Goal: Communication & Community: Answer question/provide support

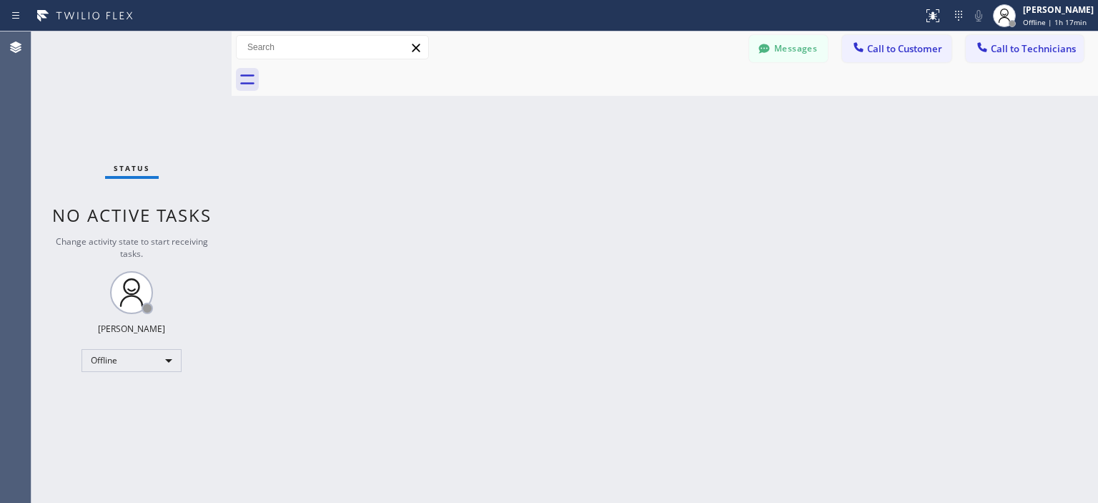
click at [146, 359] on div "Offline" at bounding box center [132, 360] width 100 height 23
click at [134, 394] on li "Available" at bounding box center [130, 396] width 97 height 17
click at [782, 49] on button "Messages" at bounding box center [788, 48] width 79 height 27
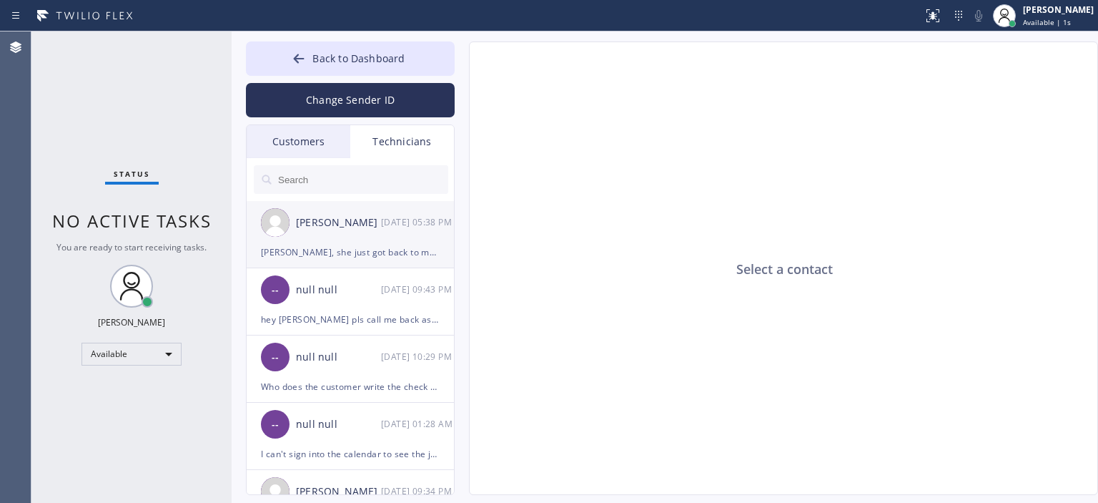
click at [329, 247] on div "[PERSON_NAME], she just got back to me and said she has one more bid out and wa…" at bounding box center [350, 252] width 179 height 16
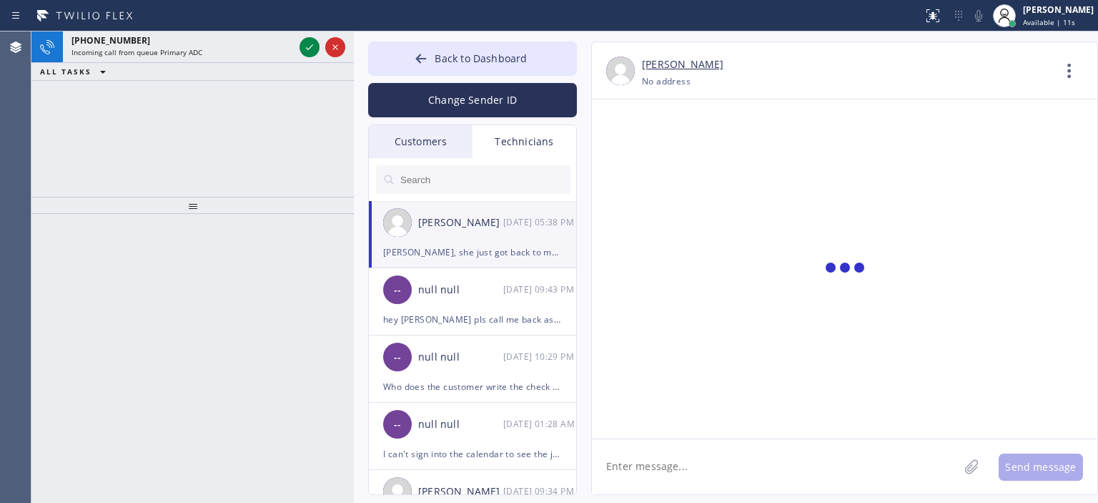
drag, startPoint x: 229, startPoint y: 100, endPoint x: 351, endPoint y: 104, distance: 122.3
click at [354, 104] on div at bounding box center [354, 266] width 0 height 471
click at [503, 109] on button "Change Sender ID" at bounding box center [472, 100] width 209 height 34
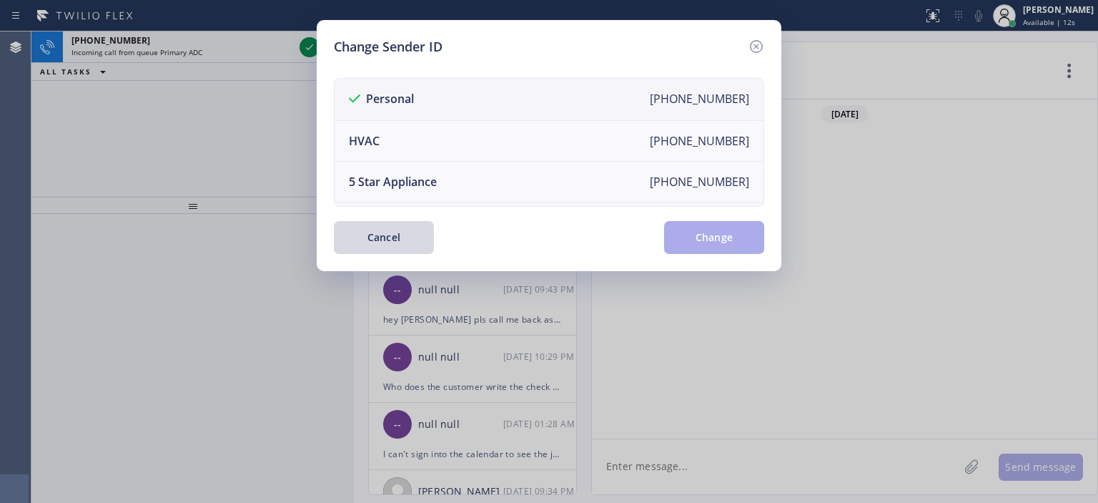
scroll to position [90768, 0]
click at [756, 49] on icon at bounding box center [756, 46] width 17 height 17
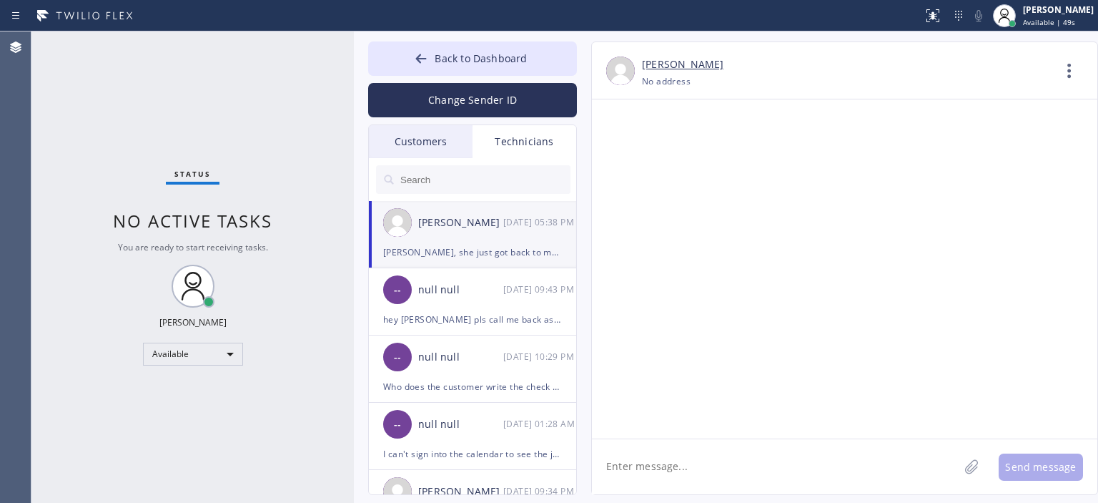
drag, startPoint x: 827, startPoint y: 383, endPoint x: 656, endPoint y: 397, distance: 171.5
copy span "so that's the scoop so far"
click at [681, 474] on textarea at bounding box center [775, 466] width 367 height 55
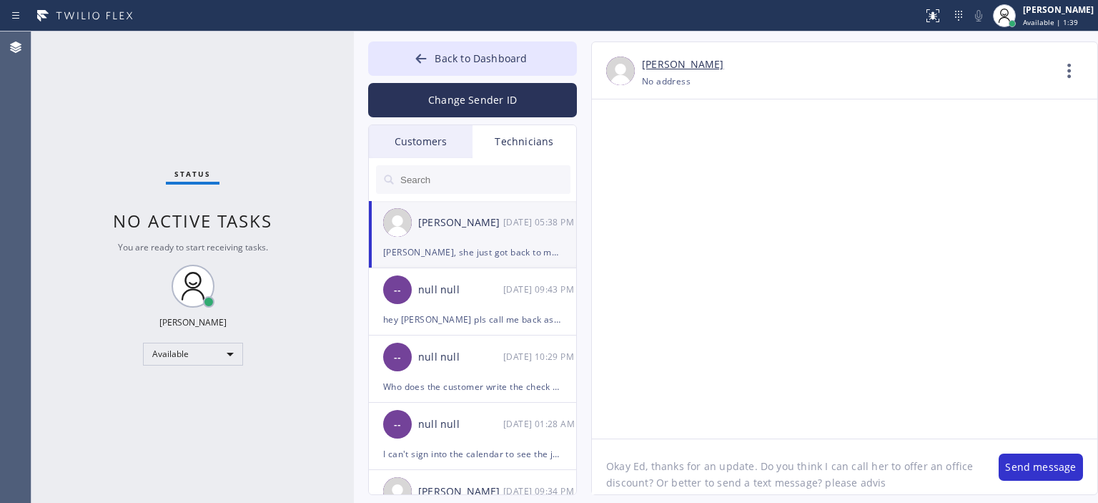
type textarea "Okay Ed, thanks for an update. Do you think I can call her to offer an office d…"
type textarea "the office discount won't affect your share"
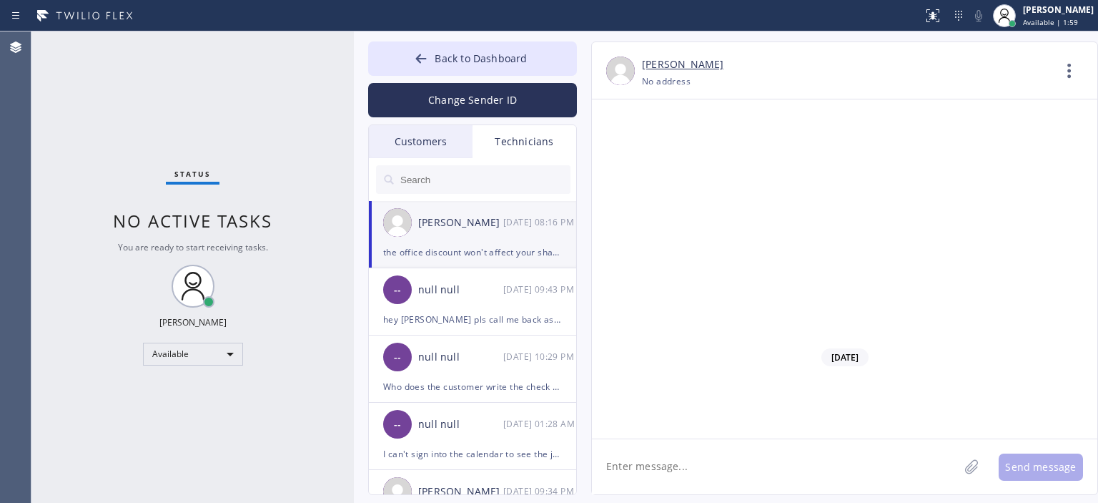
scroll to position [90895, 0]
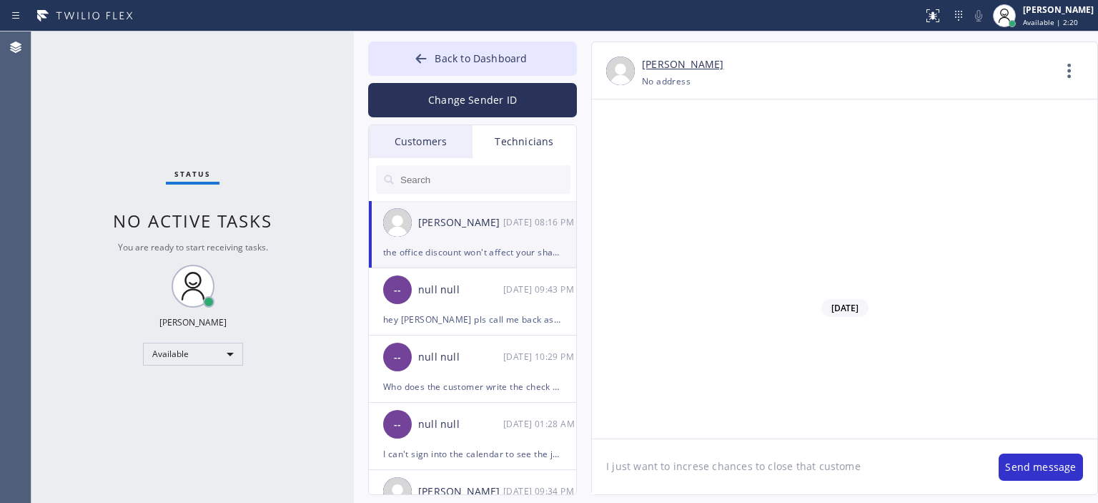
type textarea "I just want to increse chances to close that customer"
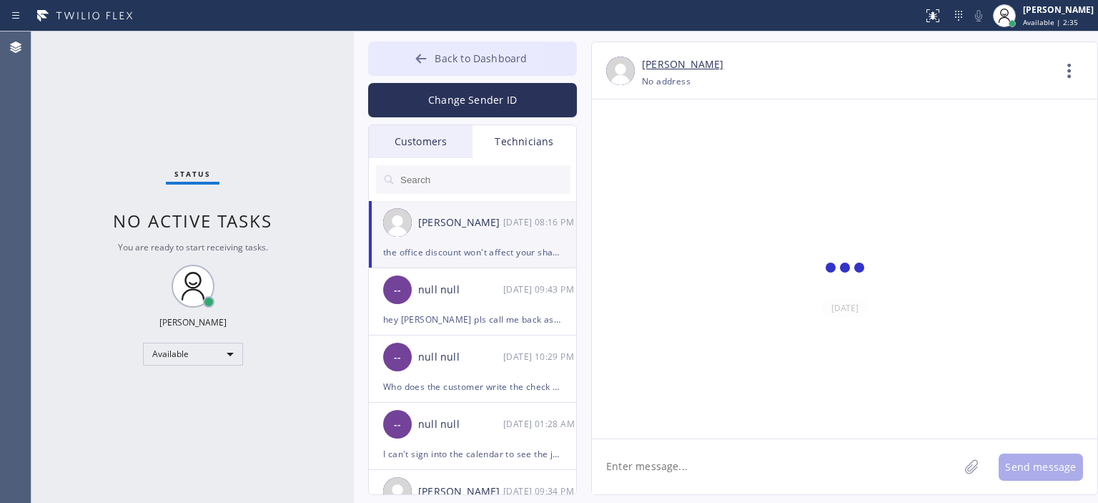
click at [415, 61] on icon at bounding box center [421, 58] width 14 height 14
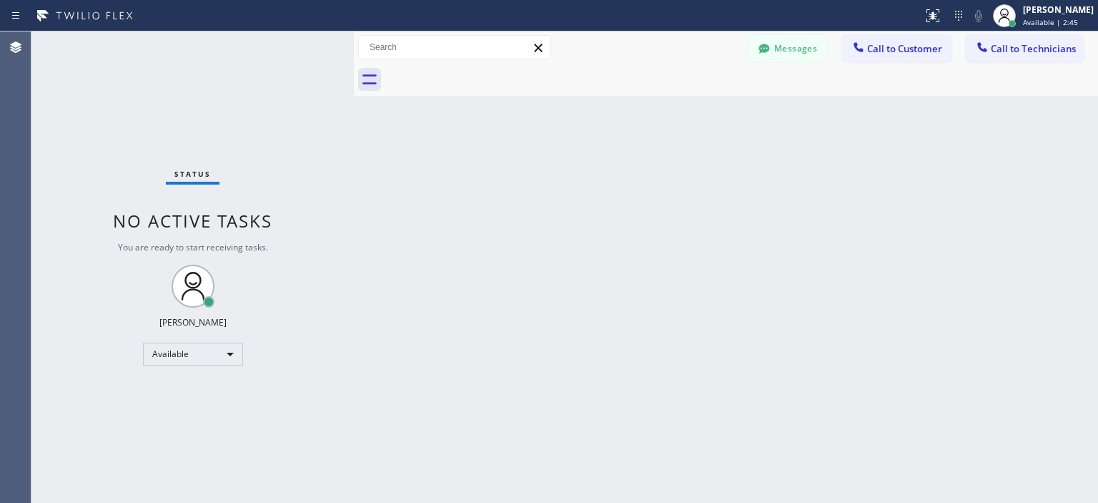
scroll to position [90945, 0]
click at [809, 52] on button "Messages" at bounding box center [788, 48] width 79 height 27
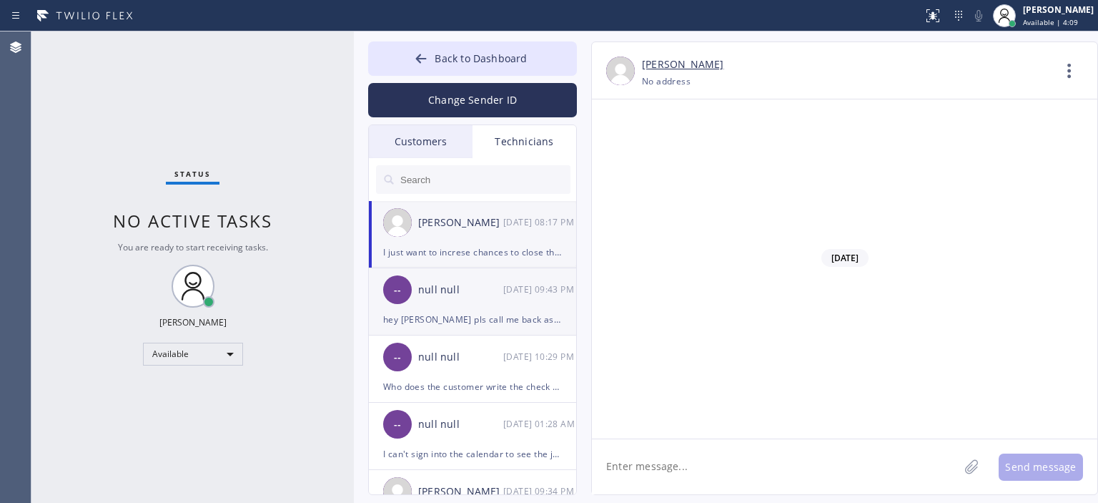
click at [498, 313] on div "hey [PERSON_NAME] pls call me back asap, need to ask something on that estimate" at bounding box center [472, 319] width 179 height 16
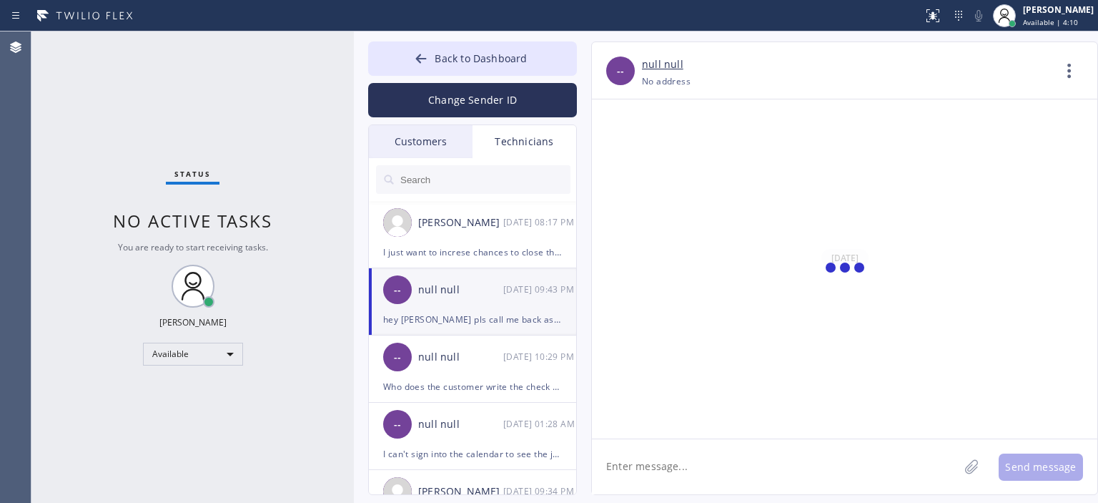
click at [433, 154] on div "Customers" at bounding box center [421, 141] width 104 height 33
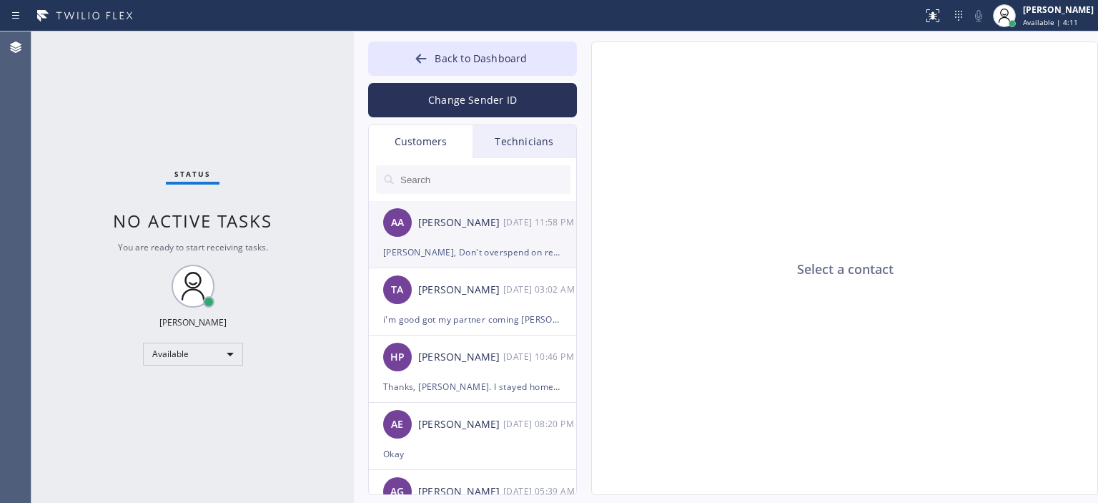
click at [486, 227] on div "[PERSON_NAME]" at bounding box center [460, 222] width 85 height 16
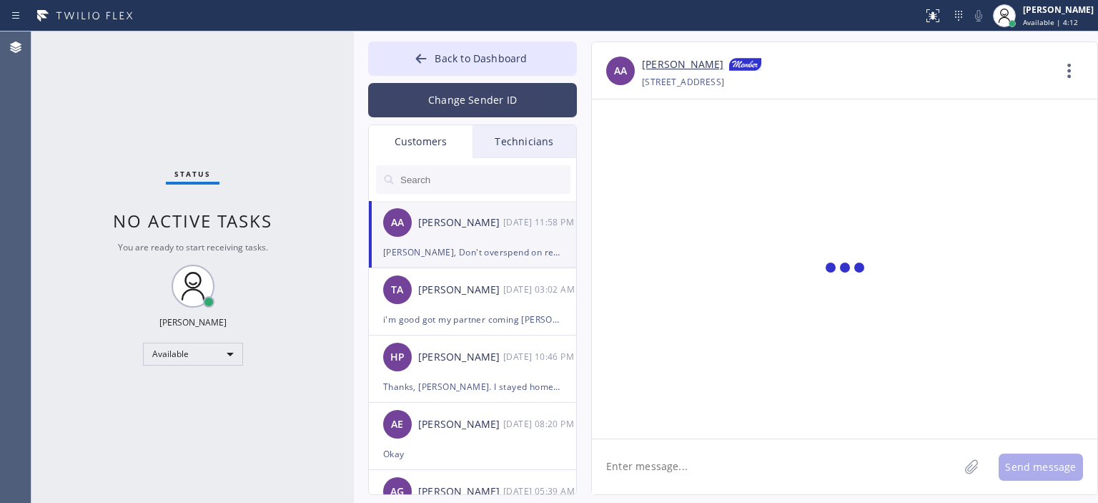
click at [460, 97] on button "Change Sender ID" at bounding box center [472, 100] width 209 height 34
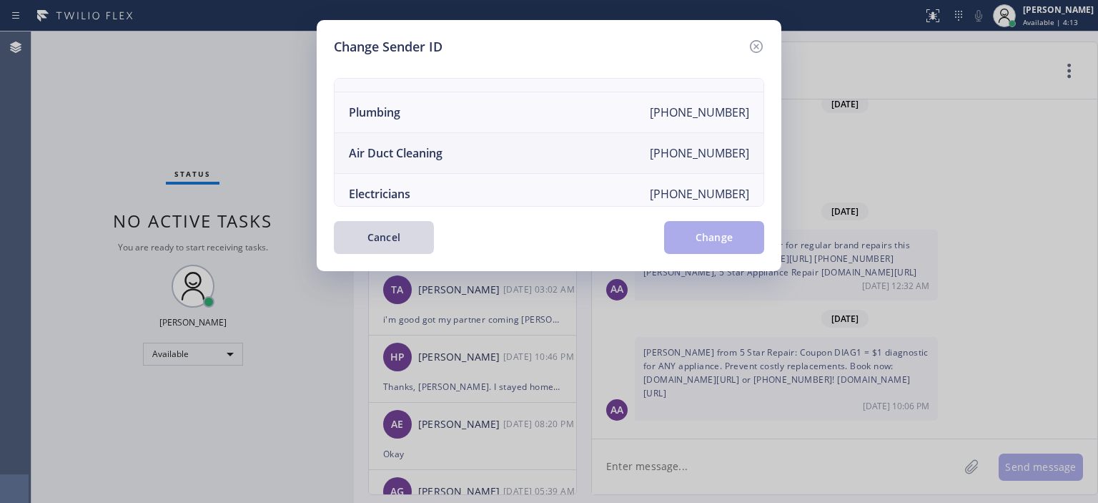
scroll to position [152, 0]
click at [479, 151] on li "Air Duct Cleaning [PHONE_NUMBER]" at bounding box center [549, 152] width 429 height 41
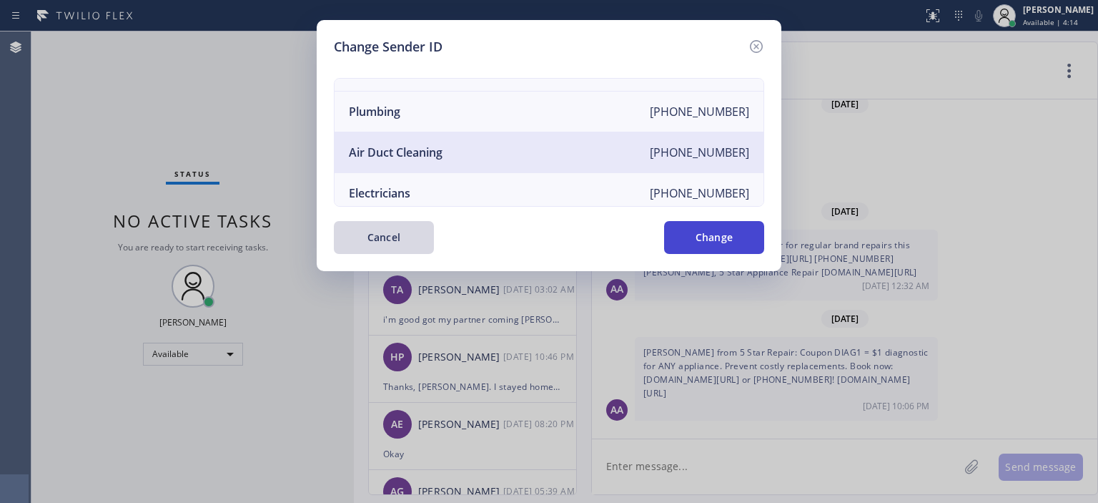
click at [706, 241] on button "Change" at bounding box center [714, 237] width 100 height 33
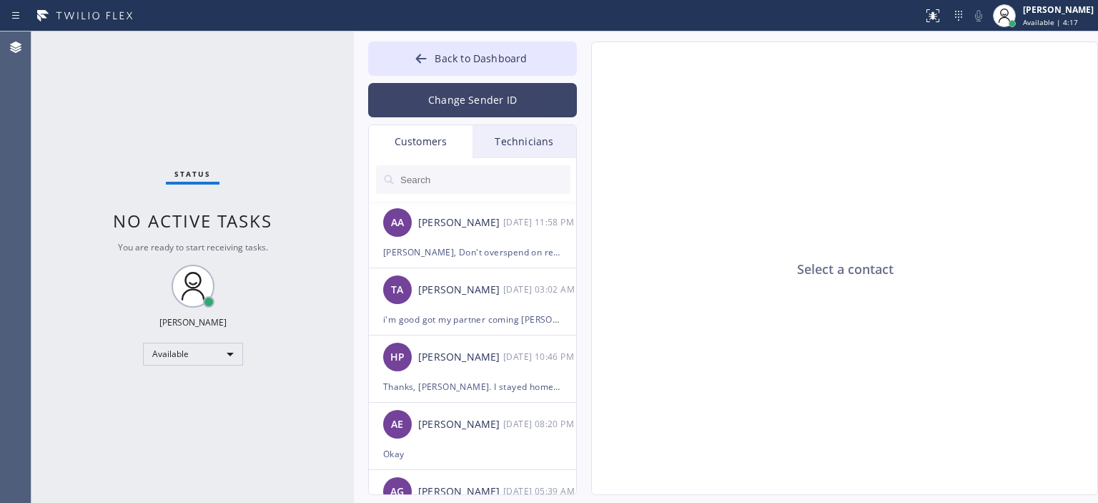
click at [449, 90] on button "Change Sender ID" at bounding box center [472, 100] width 209 height 34
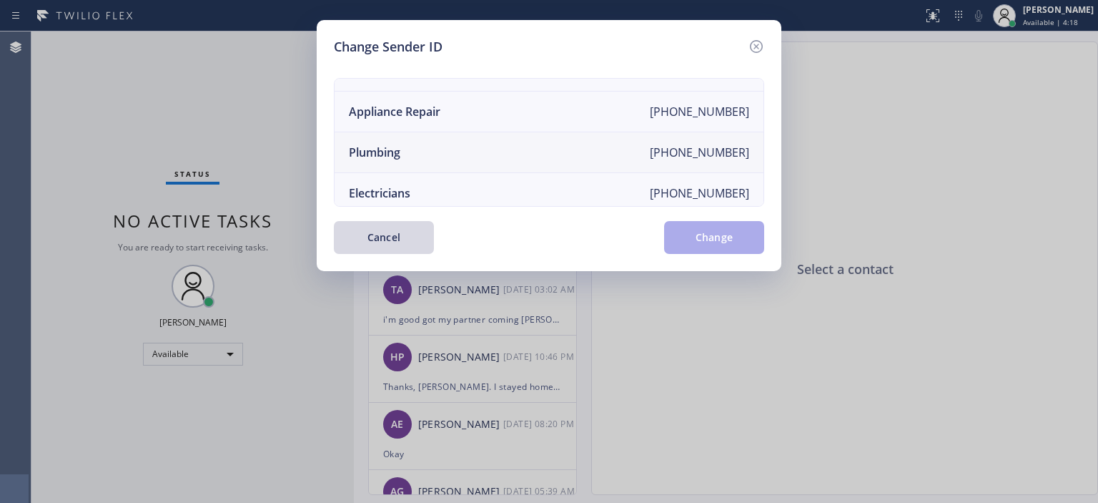
scroll to position [0, 0]
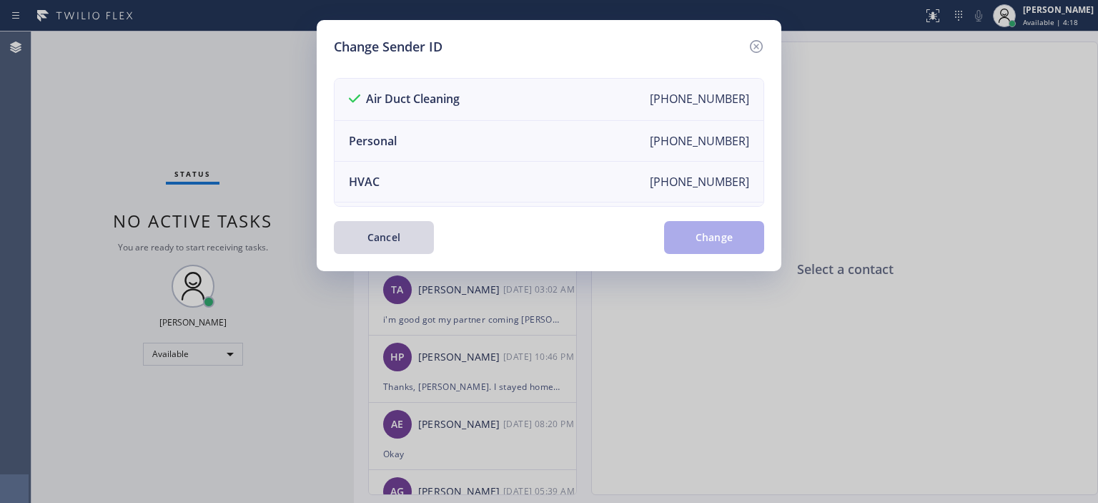
drag, startPoint x: 754, startPoint y: 43, endPoint x: 731, endPoint y: 56, distance: 26.3
click at [754, 42] on icon at bounding box center [756, 46] width 17 height 17
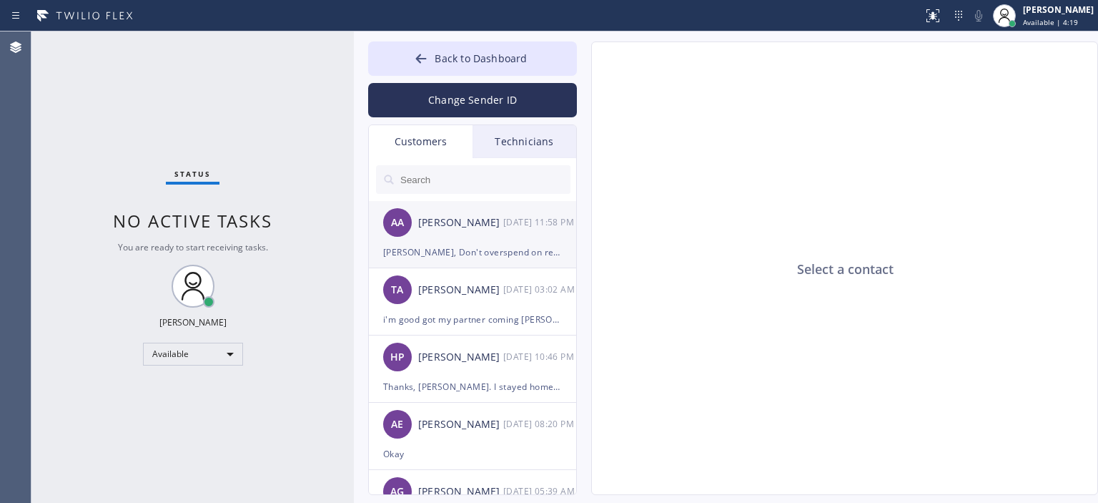
click at [488, 227] on div "[PERSON_NAME]" at bounding box center [460, 222] width 85 height 16
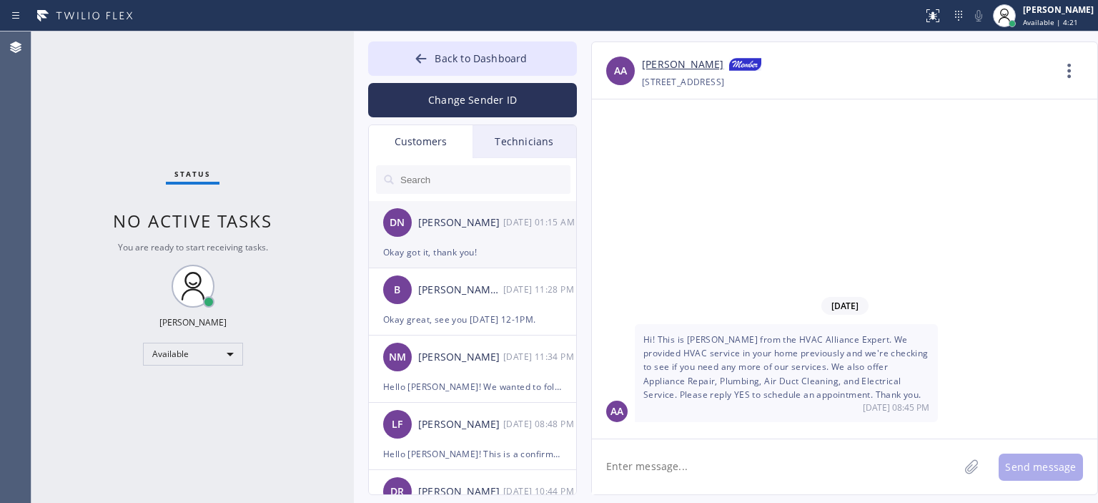
click at [470, 232] on div "DN [PERSON_NAME] [DATE] 01:15 AM" at bounding box center [473, 222] width 209 height 43
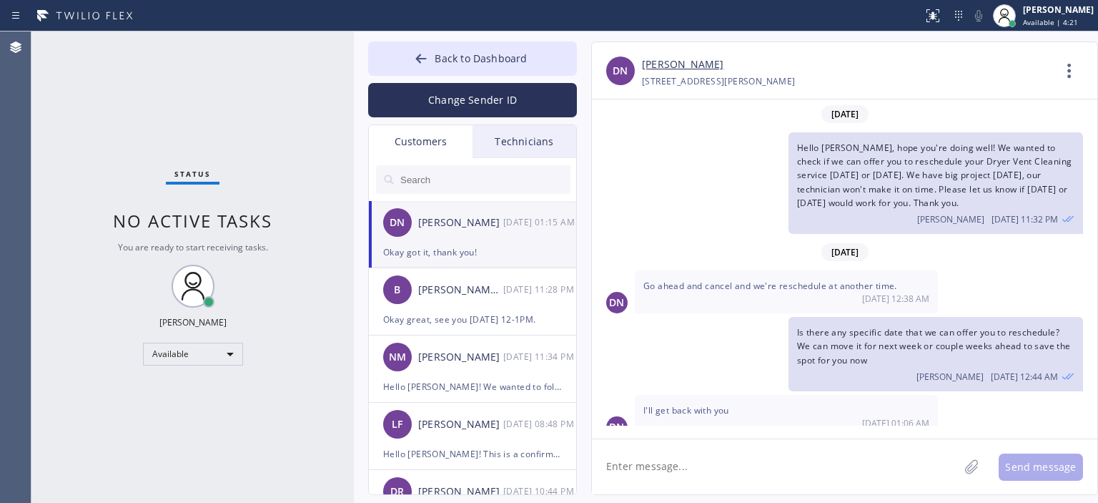
scroll to position [60, 0]
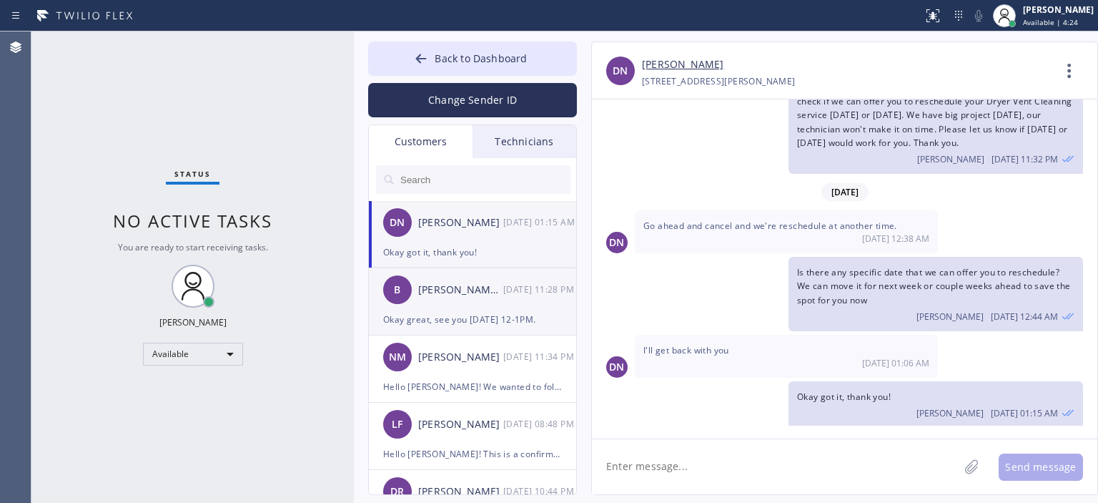
click at [504, 310] on div "B [PERSON_NAME] [PERSON_NAME] [DATE] 11:28 PM" at bounding box center [473, 289] width 209 height 43
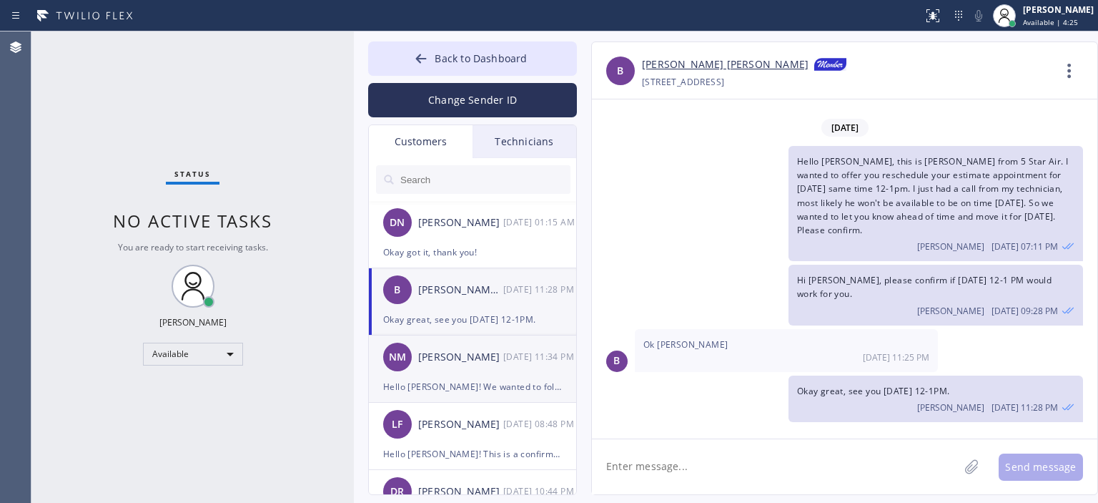
scroll to position [4, 0]
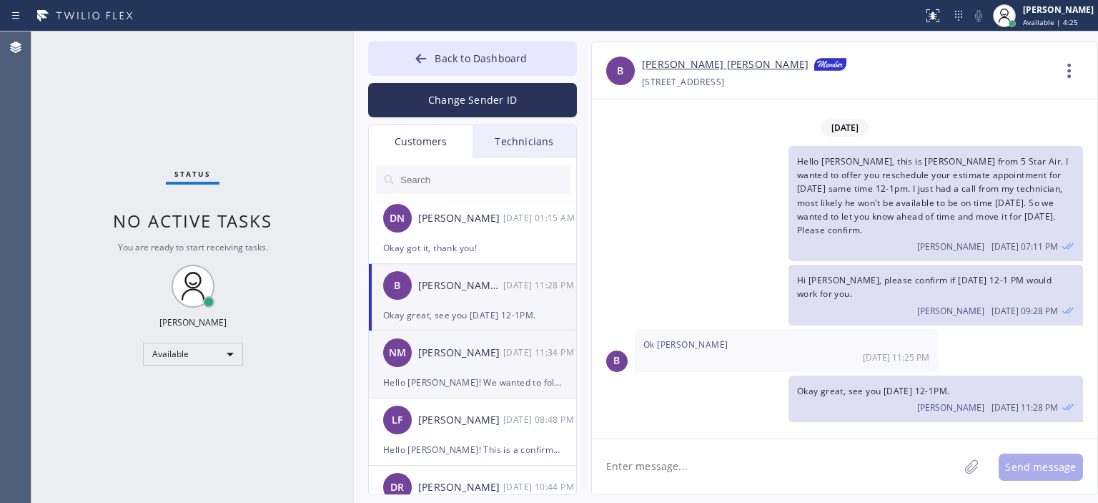
click at [490, 357] on div "[PERSON_NAME]" at bounding box center [460, 353] width 85 height 16
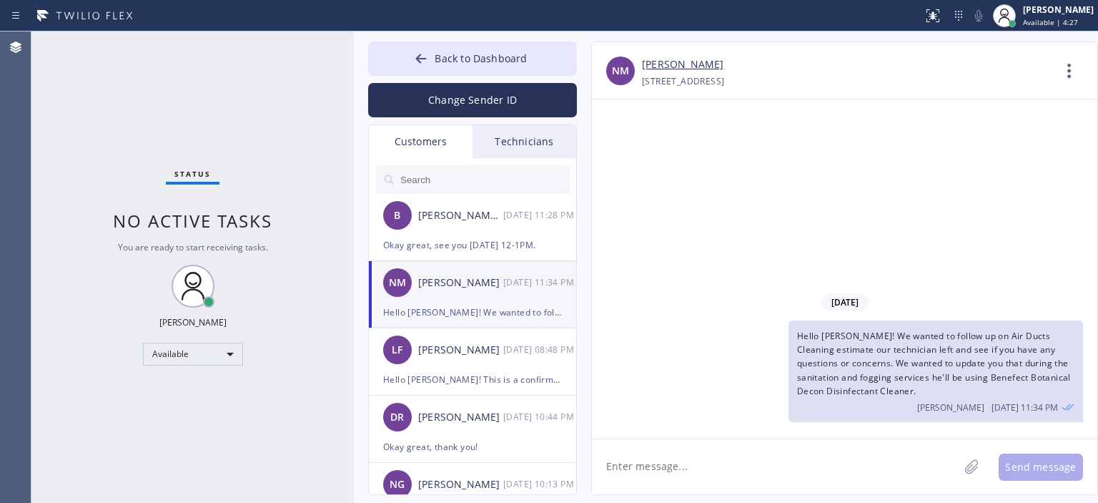
scroll to position [74, 0]
click at [413, 61] on button "Back to Dashboard" at bounding box center [472, 58] width 209 height 34
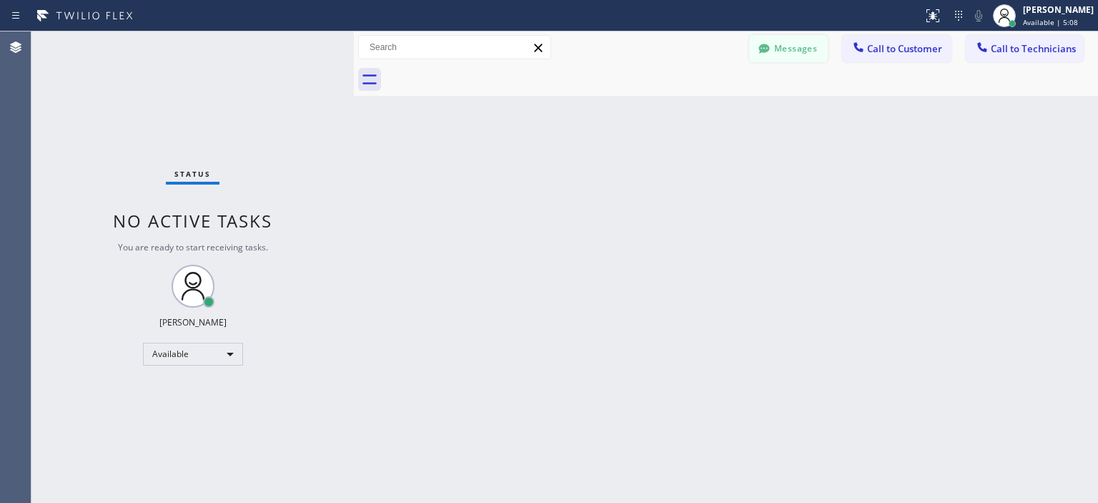
click at [807, 50] on button "Messages" at bounding box center [788, 48] width 79 height 27
click at [807, 50] on div "NM [PERSON_NAME] [PHONE_NUMBER] Choose phone number [PHONE_NUMBER] [STREET_ADDR…" at bounding box center [845, 70] width 506 height 57
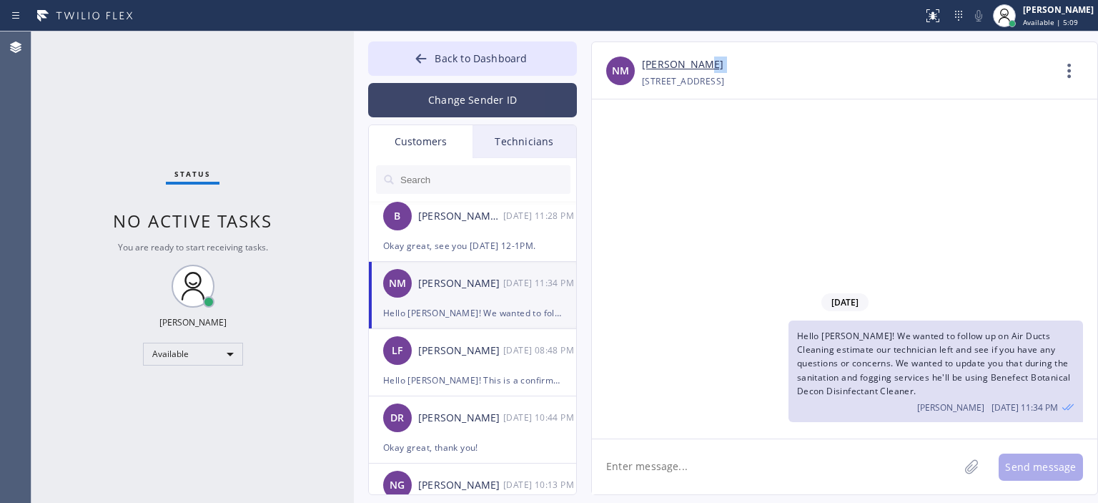
click at [501, 85] on button "Change Sender ID" at bounding box center [472, 100] width 209 height 34
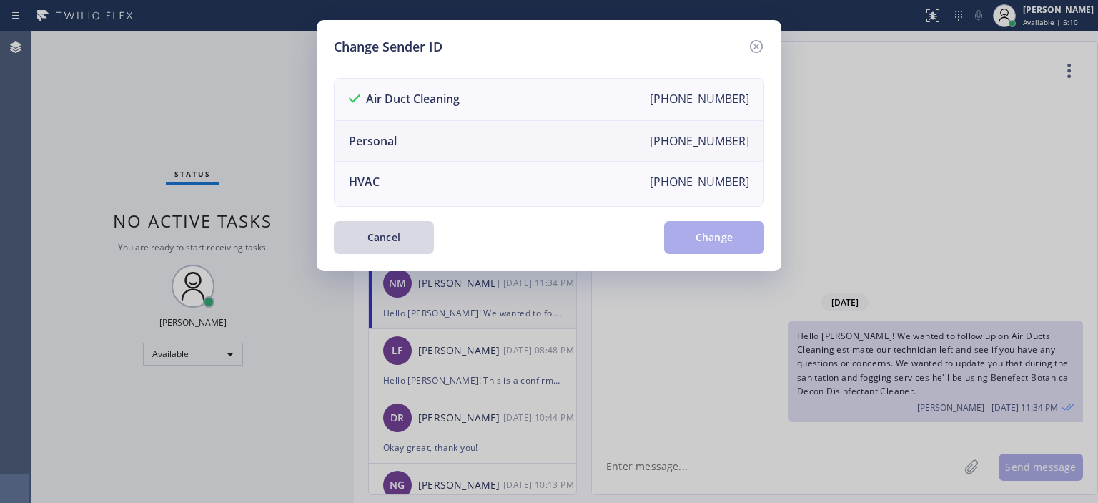
click at [450, 138] on li "Personal [PHONE_NUMBER]" at bounding box center [549, 141] width 429 height 41
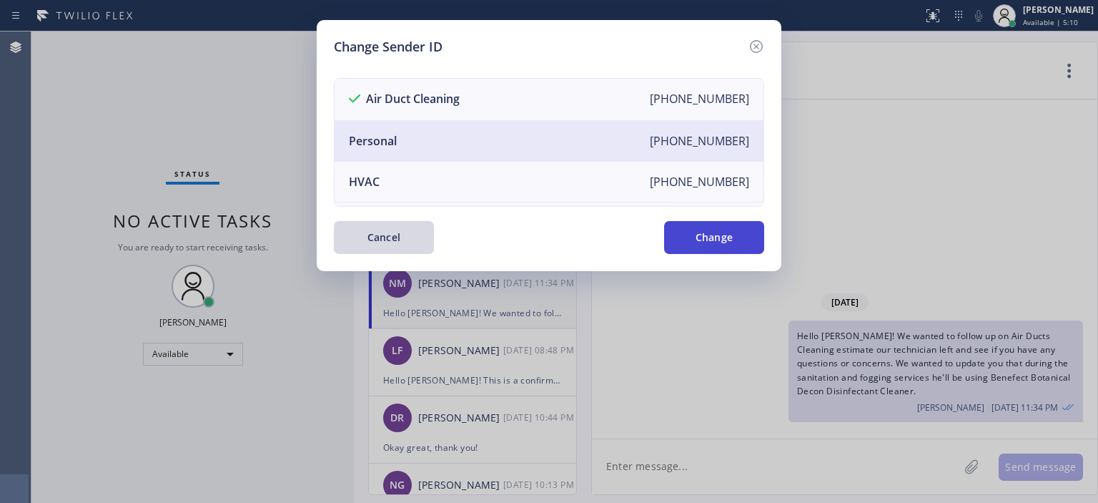
click at [731, 237] on button "Change" at bounding box center [714, 237] width 100 height 33
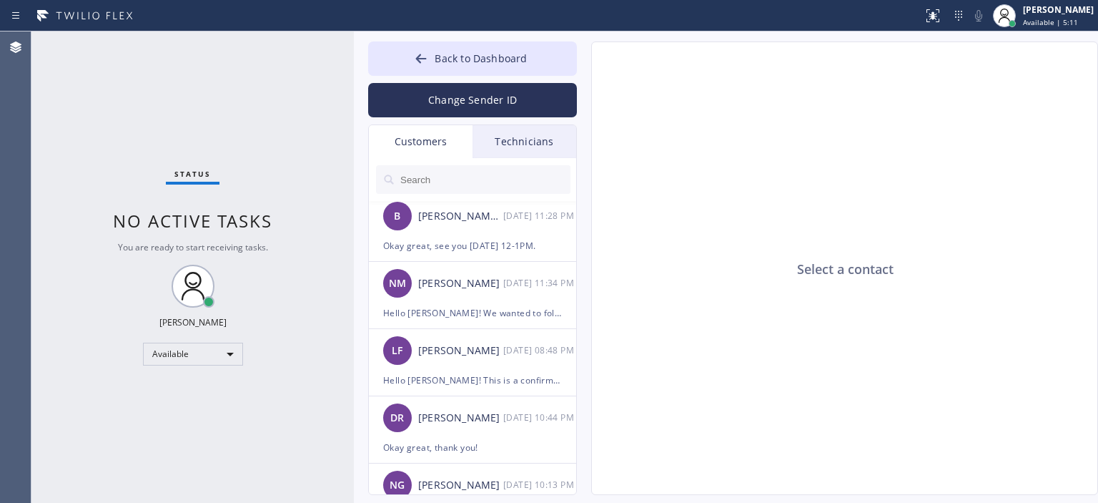
click at [516, 139] on div "Technicians" at bounding box center [525, 141] width 104 height 33
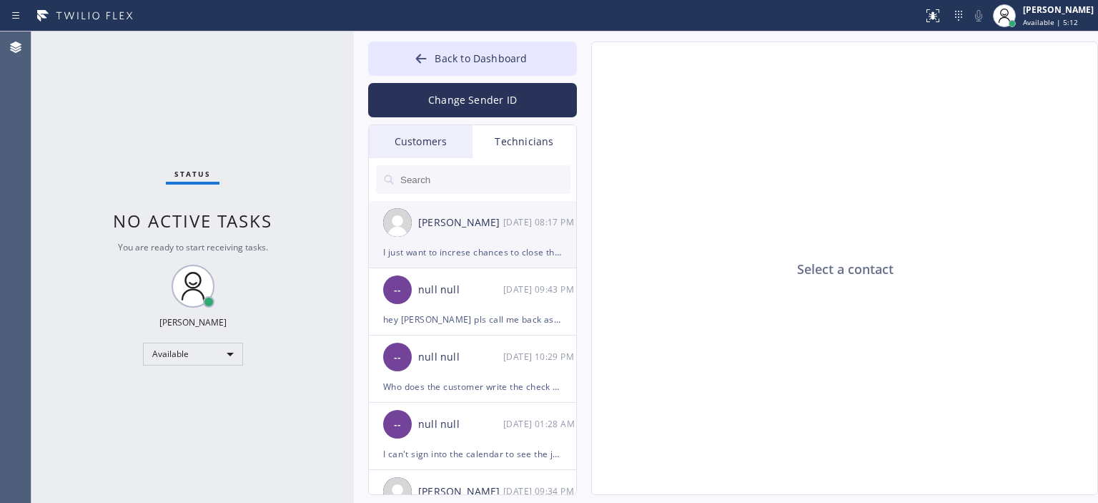
click at [515, 223] on div "[DATE] 08:17 PM" at bounding box center [540, 222] width 74 height 16
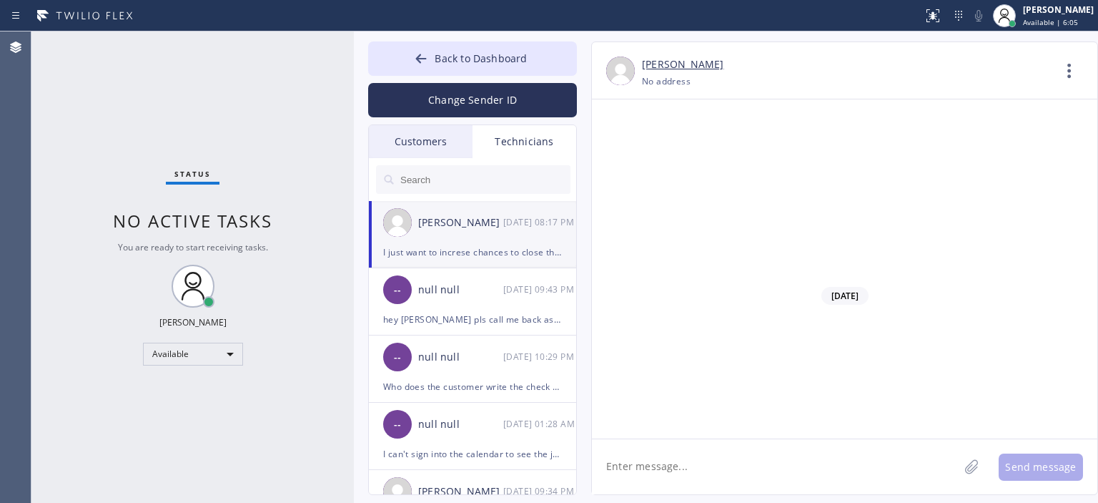
scroll to position [90945, 0]
click at [439, 139] on div "Customers" at bounding box center [421, 141] width 104 height 33
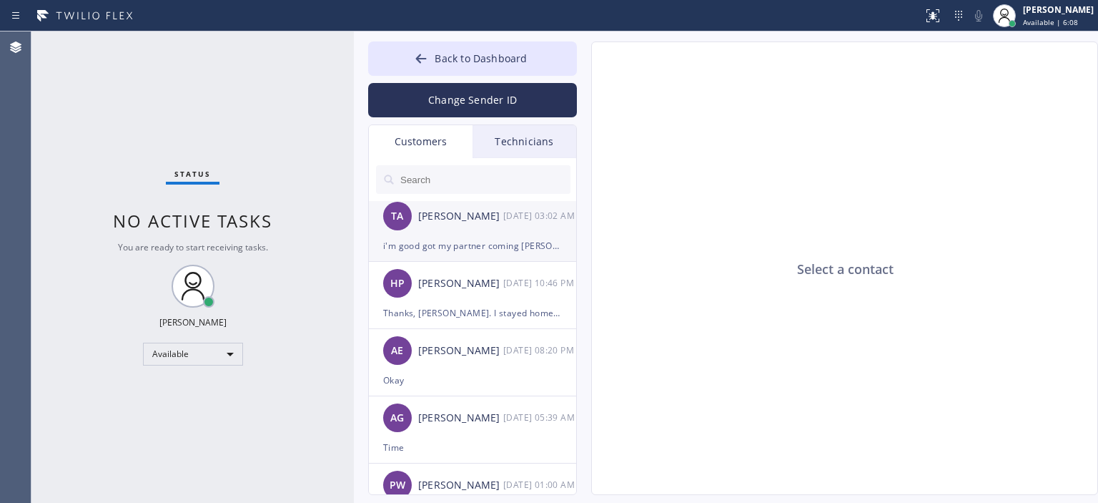
click at [498, 227] on div "TA [PERSON_NAME] [DATE] 03:02 AM" at bounding box center [473, 215] width 209 height 43
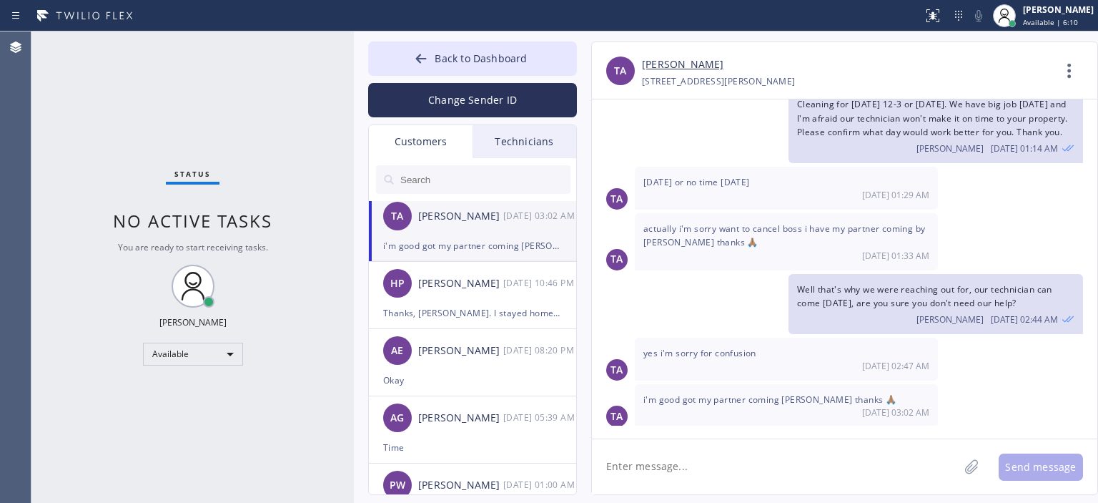
scroll to position [0, 0]
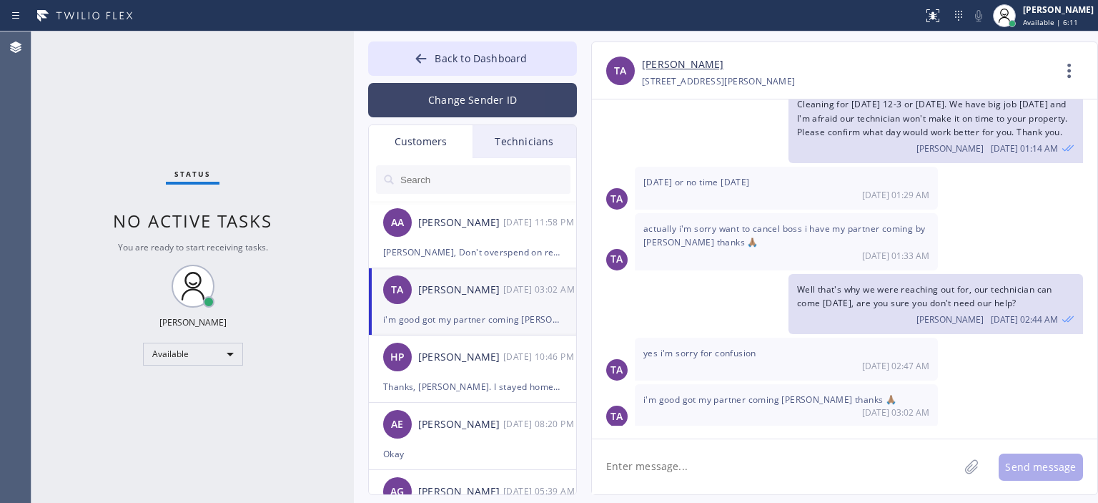
click at [495, 105] on button "Change Sender ID" at bounding box center [472, 100] width 209 height 34
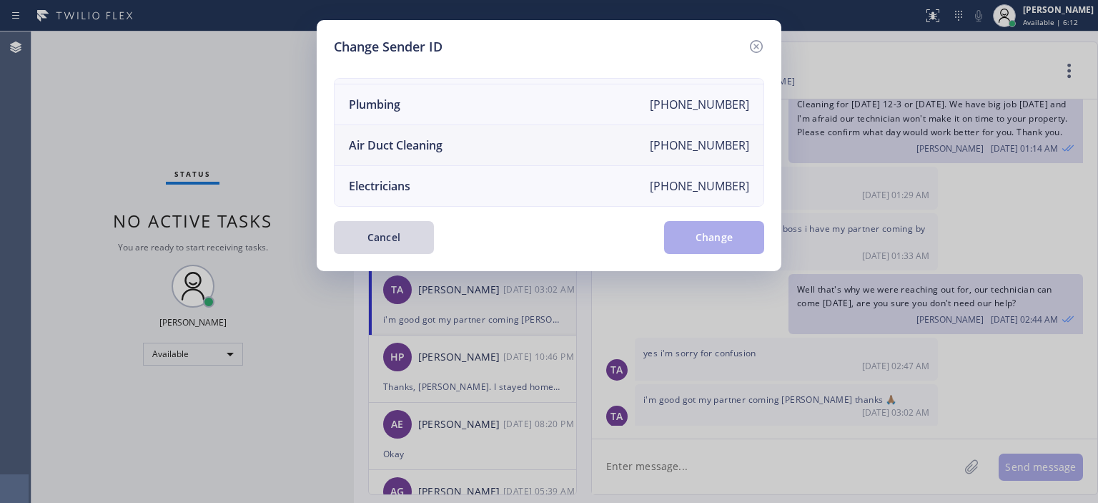
scroll to position [166, 0]
click at [483, 132] on li "Air Duct Cleaning [PHONE_NUMBER]" at bounding box center [549, 145] width 429 height 41
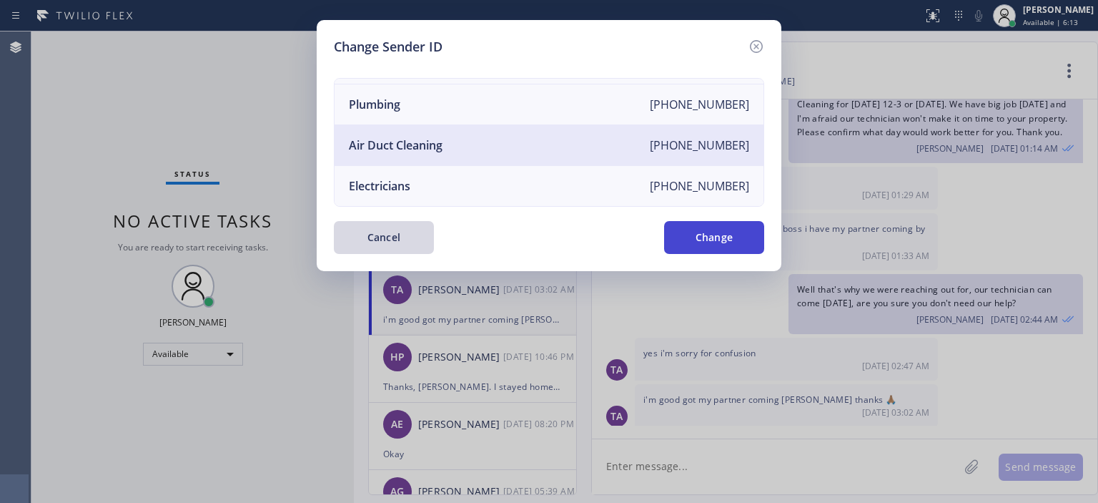
click at [736, 232] on button "Change" at bounding box center [714, 237] width 100 height 33
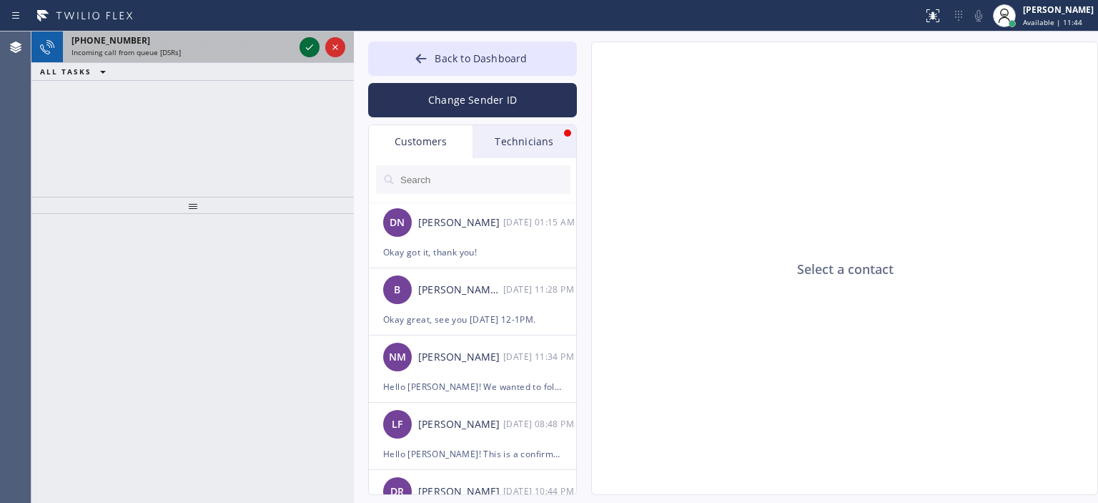
click at [312, 46] on icon at bounding box center [309, 47] width 17 height 17
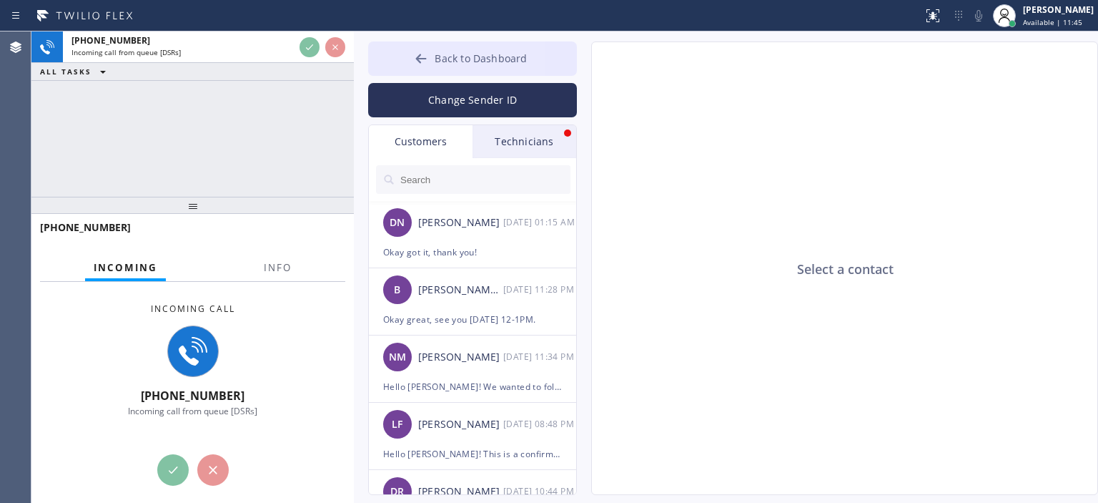
click at [423, 62] on icon at bounding box center [421, 58] width 14 height 14
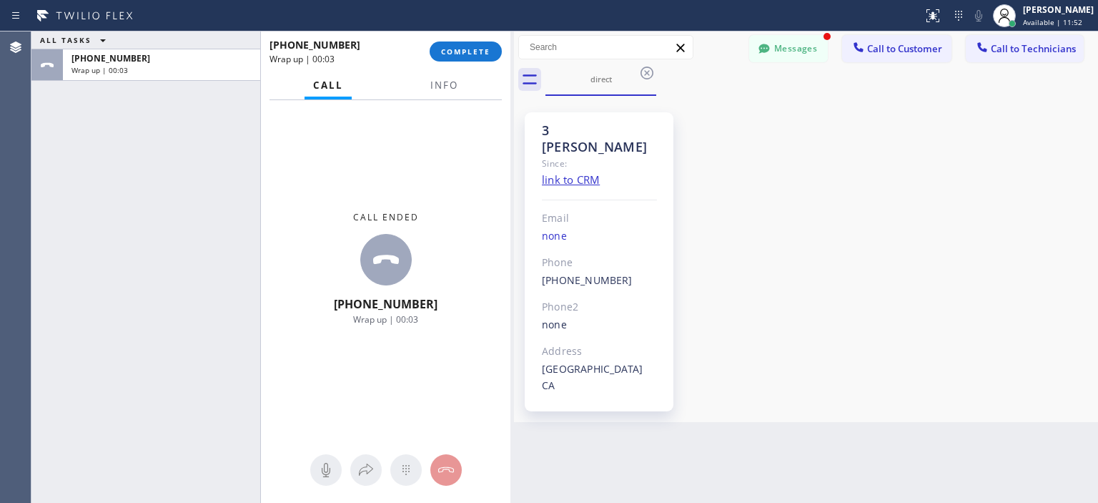
drag, startPoint x: 352, startPoint y: 71, endPoint x: 513, endPoint y: 71, distance: 160.9
click at [514, 71] on div at bounding box center [514, 266] width 0 height 471
click at [472, 50] on span "COMPLETE" at bounding box center [469, 51] width 49 height 10
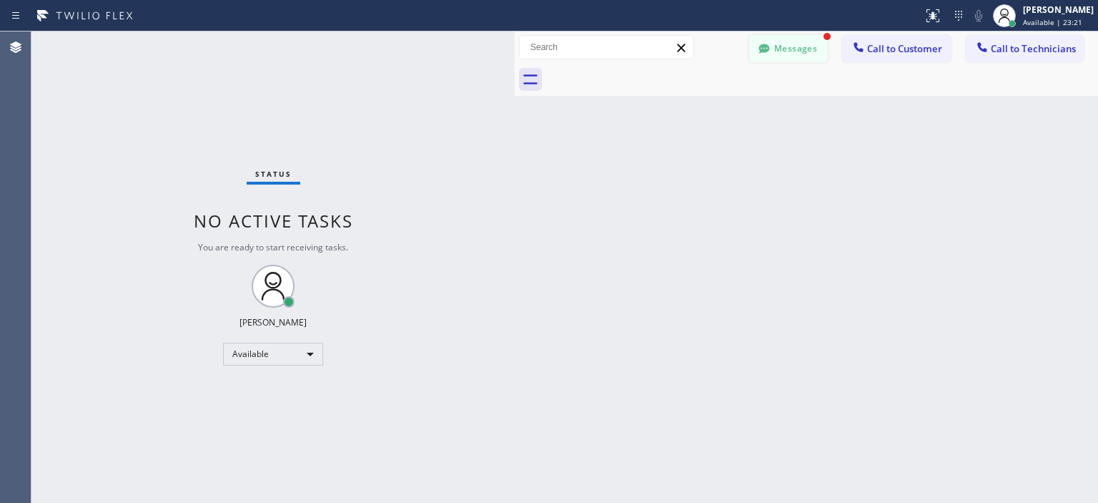
click at [806, 44] on button "Messages" at bounding box center [788, 48] width 79 height 27
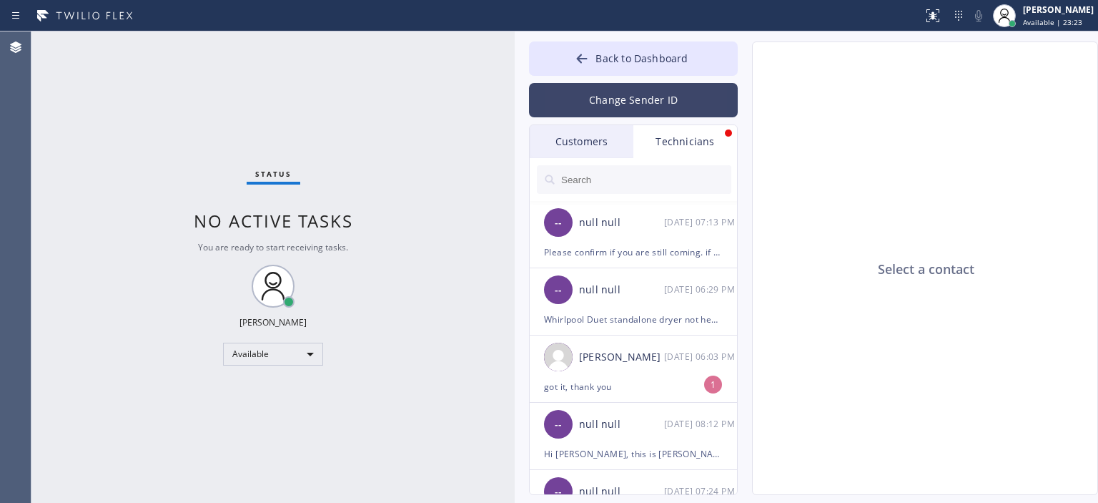
click at [636, 97] on button "Change Sender ID" at bounding box center [633, 100] width 209 height 34
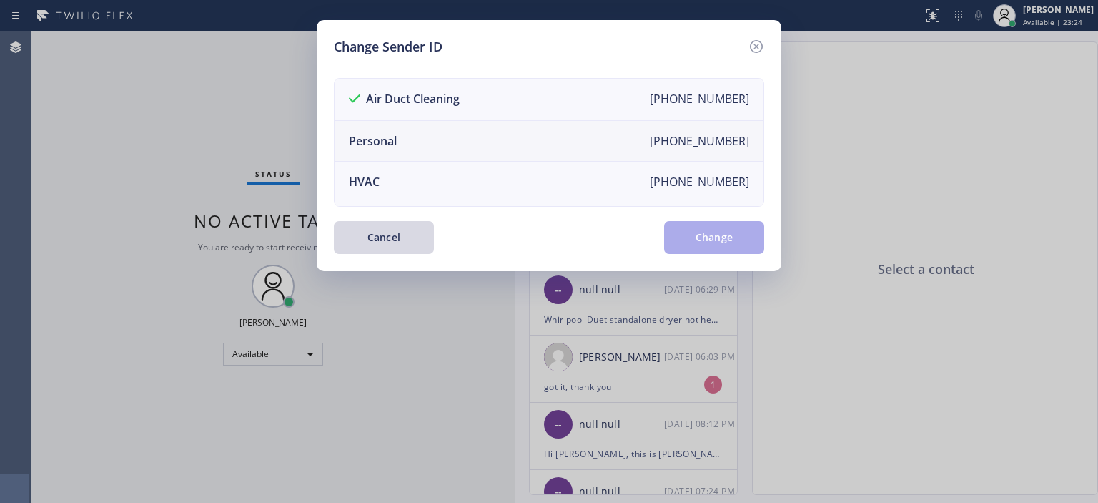
click at [449, 140] on li "Personal [PHONE_NUMBER]" at bounding box center [549, 141] width 429 height 41
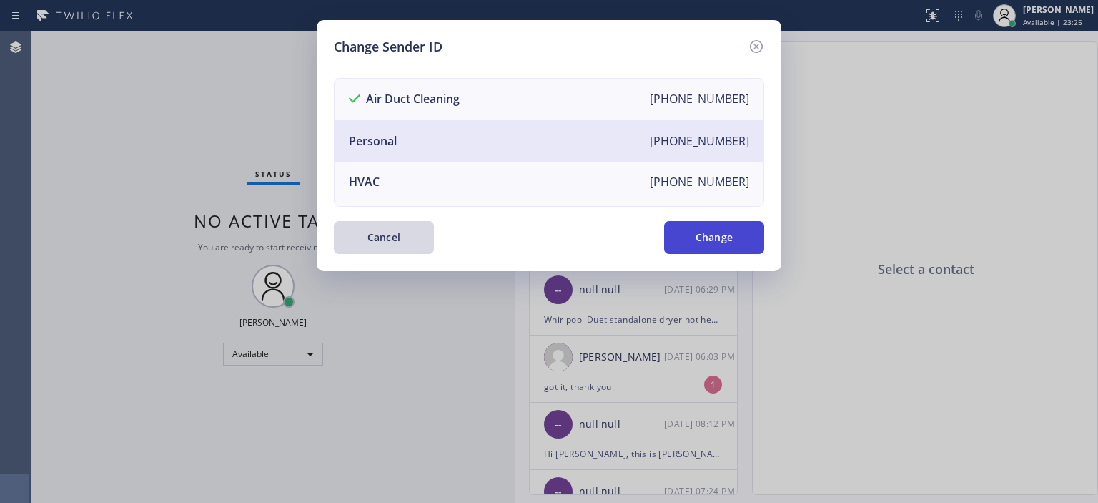
click at [740, 242] on button "Change" at bounding box center [714, 237] width 100 height 33
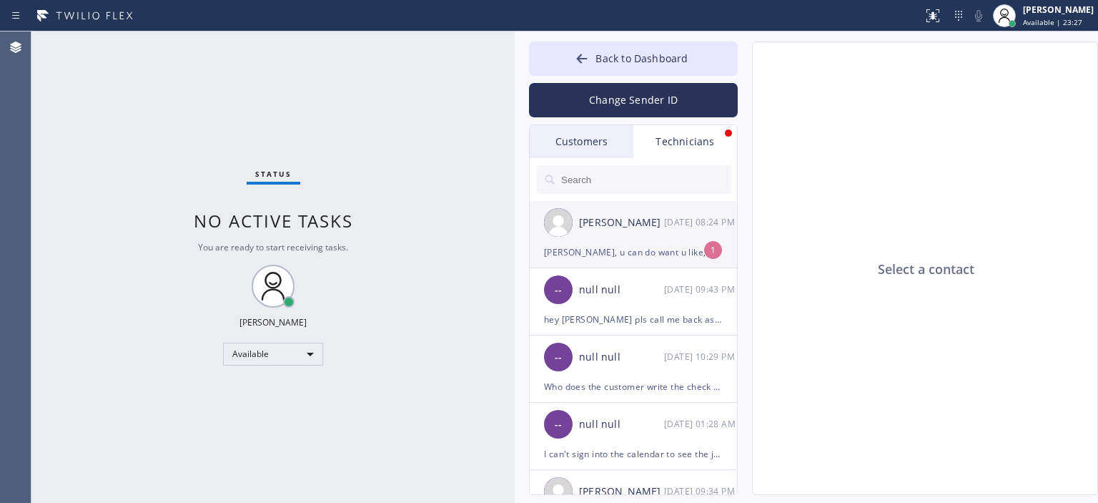
click at [641, 225] on div "[PERSON_NAME]" at bounding box center [621, 222] width 85 height 16
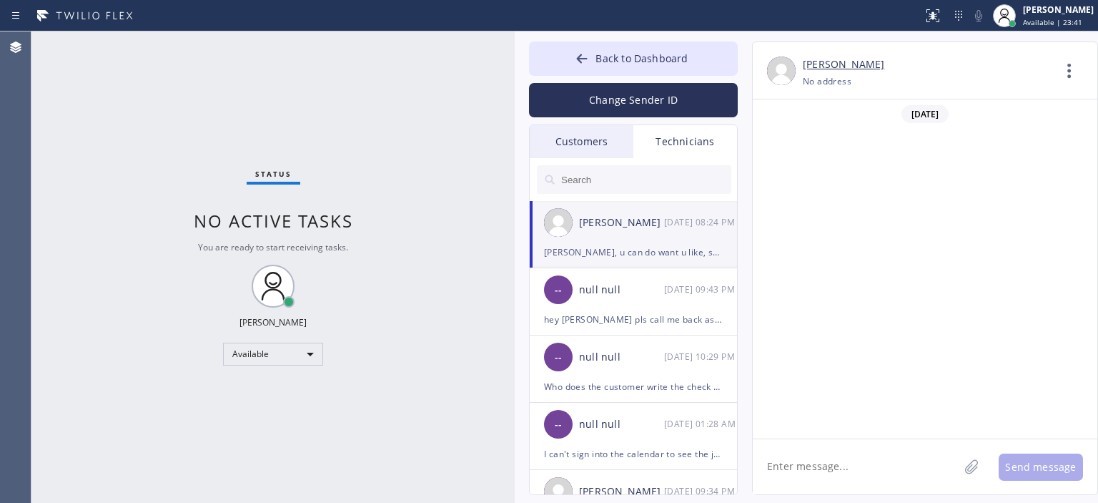
scroll to position [99611, 0]
click at [806, 463] on textarea at bounding box center [856, 466] width 206 height 55
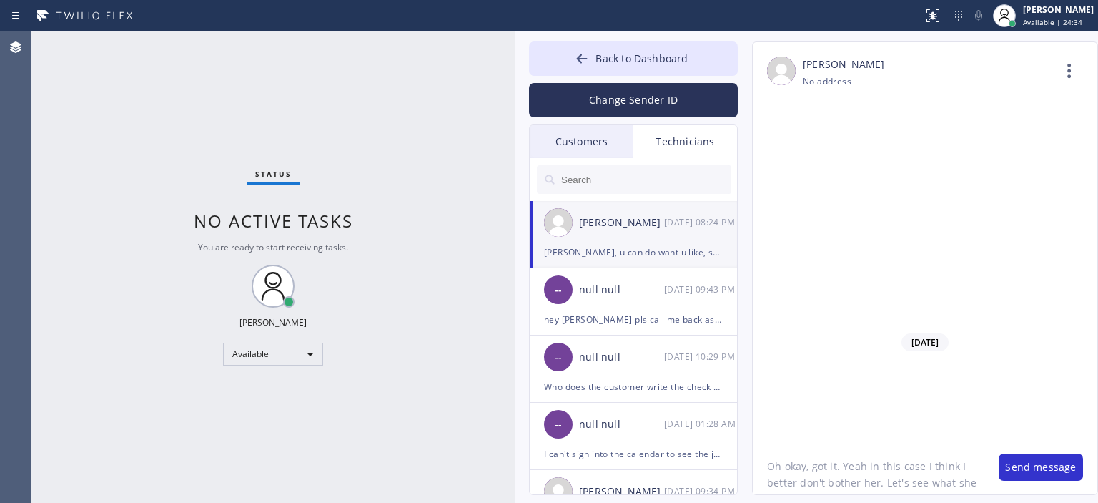
scroll to position [11, 0]
click at [806, 463] on textarea "Oh okay, got it. Yeah in this case I think I better don't bother her. Let's see…" at bounding box center [869, 466] width 232 height 55
type textarea "Oh okay, got it. Yeah in this case I think I better don't bother her. Let's see…"
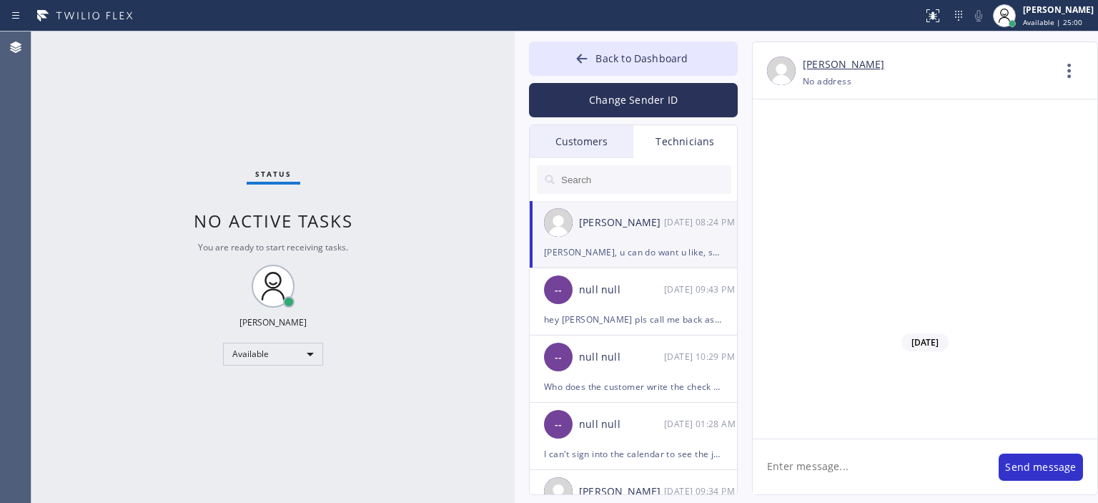
scroll to position [0, 0]
paste textarea "Oh okay, got it. Yeah in this case I think I better don't bother her. Let's see…"
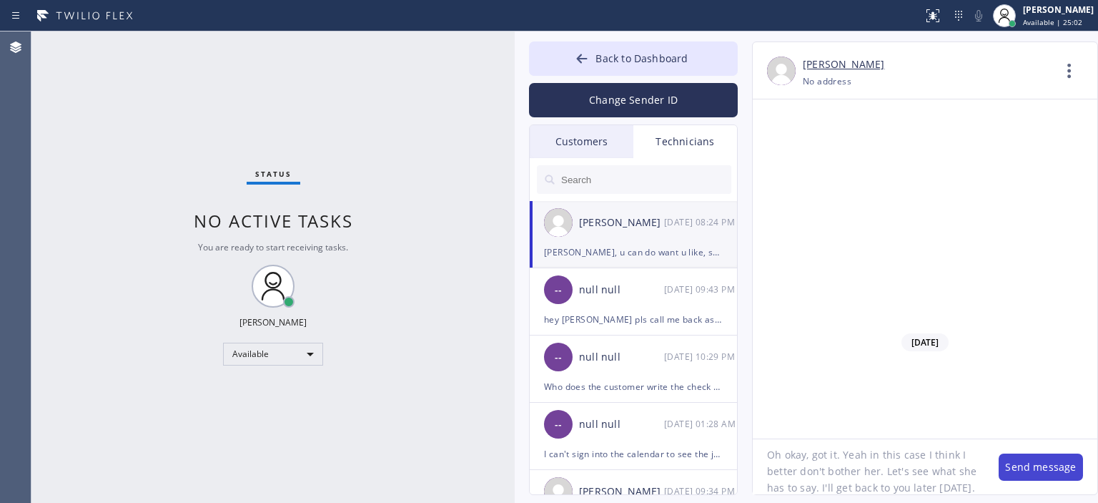
type textarea "Oh okay, got it. Yeah in this case I think I better don't bother her. Let's see…"
click at [1021, 462] on button "Send message" at bounding box center [1041, 466] width 84 height 27
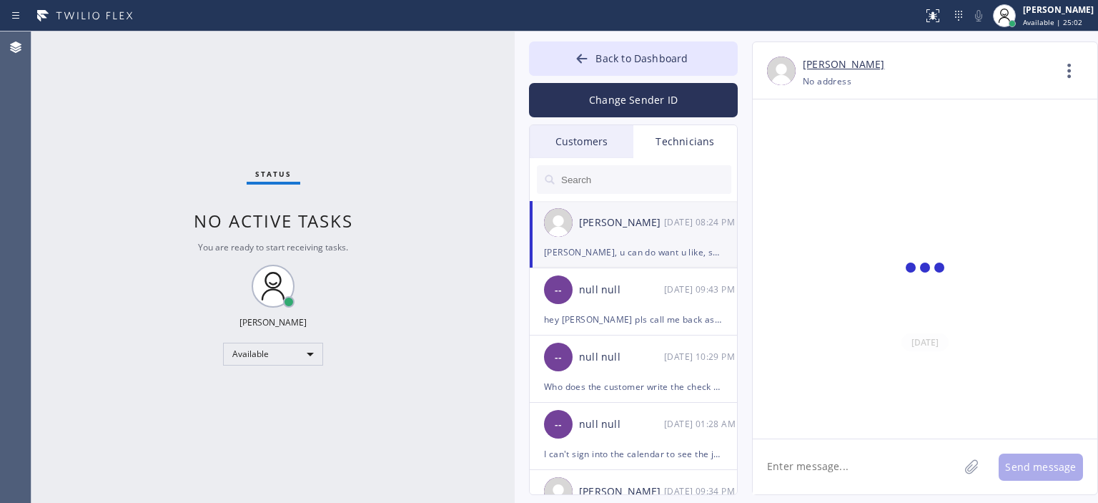
scroll to position [0, 0]
click at [802, 471] on textarea at bounding box center [856, 466] width 206 height 55
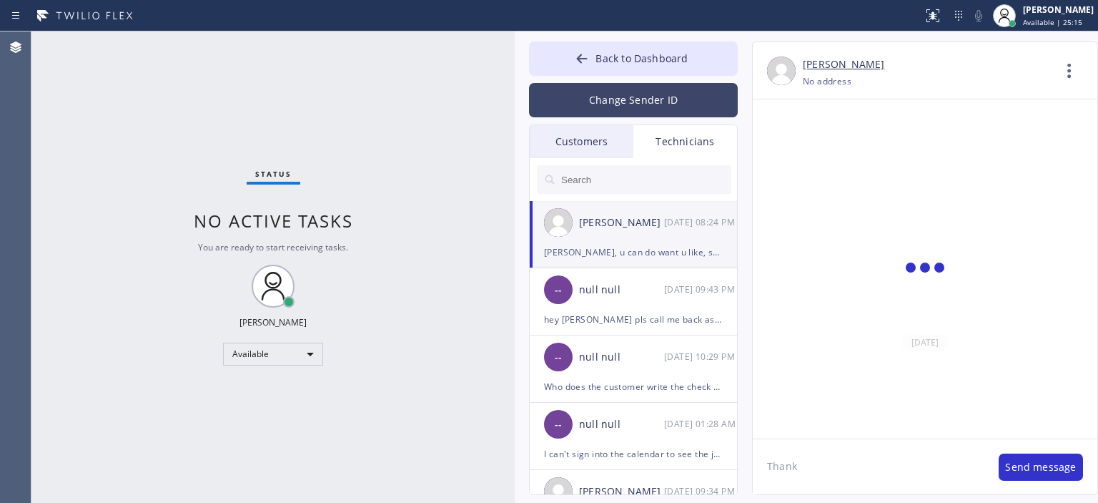
click at [643, 93] on button "Change Sender ID" at bounding box center [633, 100] width 209 height 34
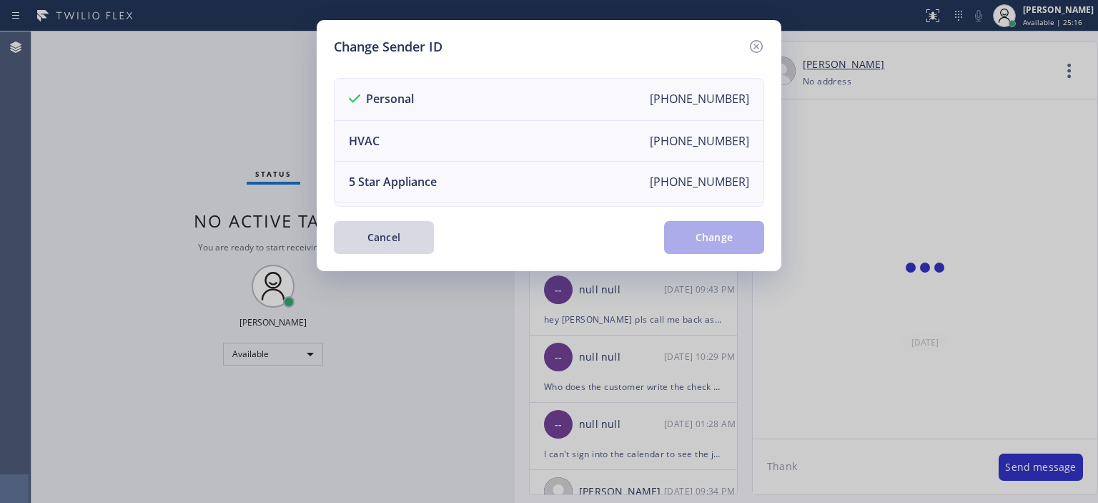
click at [755, 41] on icon at bounding box center [756, 46] width 13 height 13
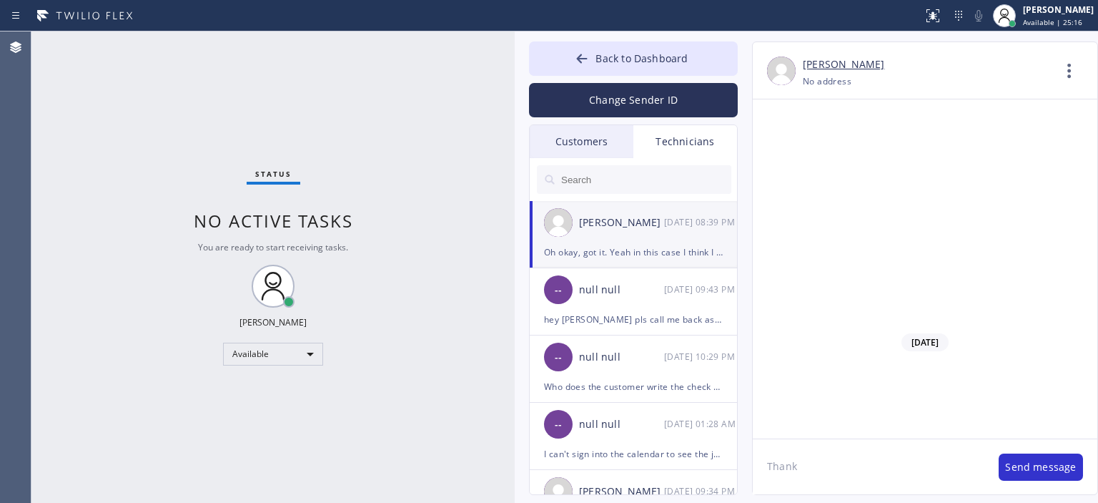
scroll to position [99702, 0]
click at [810, 474] on textarea "Thank" at bounding box center [869, 466] width 232 height 55
type textarea "Thanks for an update"
click at [809, 474] on textarea "Thanks for an update" at bounding box center [869, 466] width 232 height 55
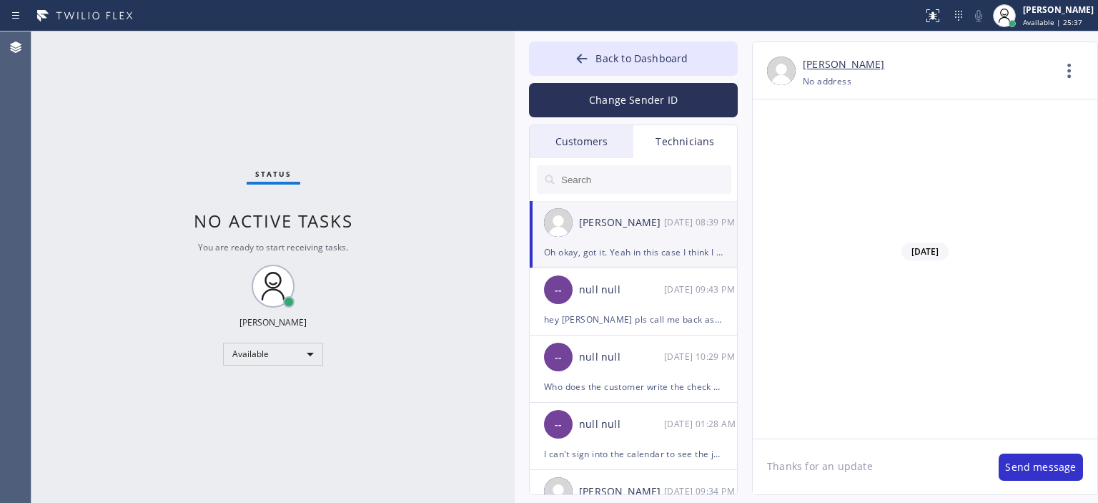
click at [809, 474] on textarea "Thanks for an update" at bounding box center [869, 466] width 232 height 55
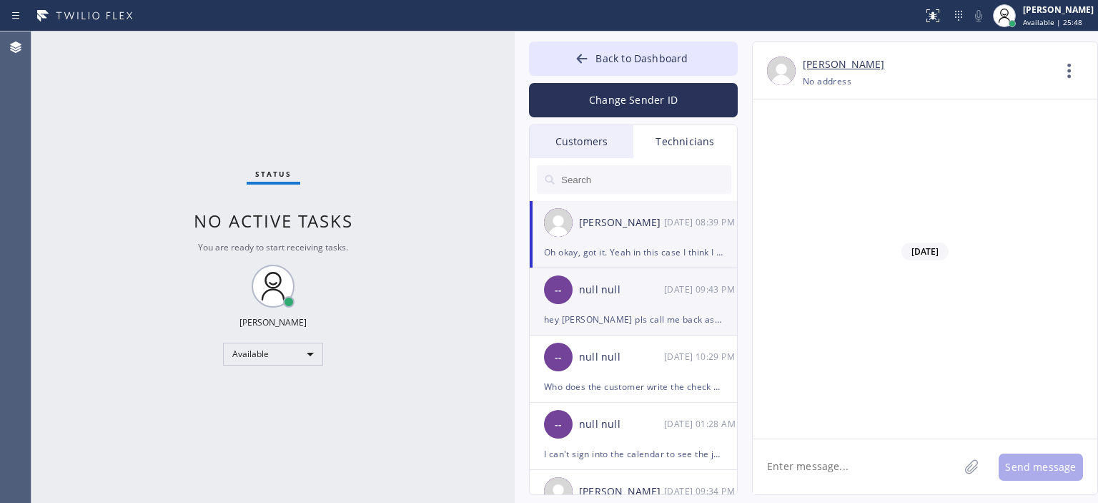
click at [623, 292] on div "null null" at bounding box center [621, 290] width 85 height 16
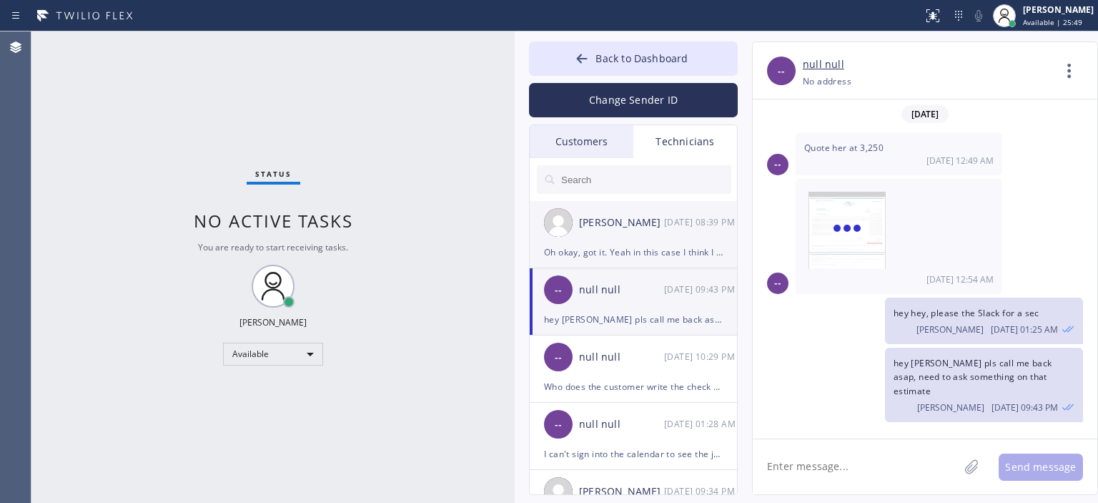
scroll to position [8903, 0]
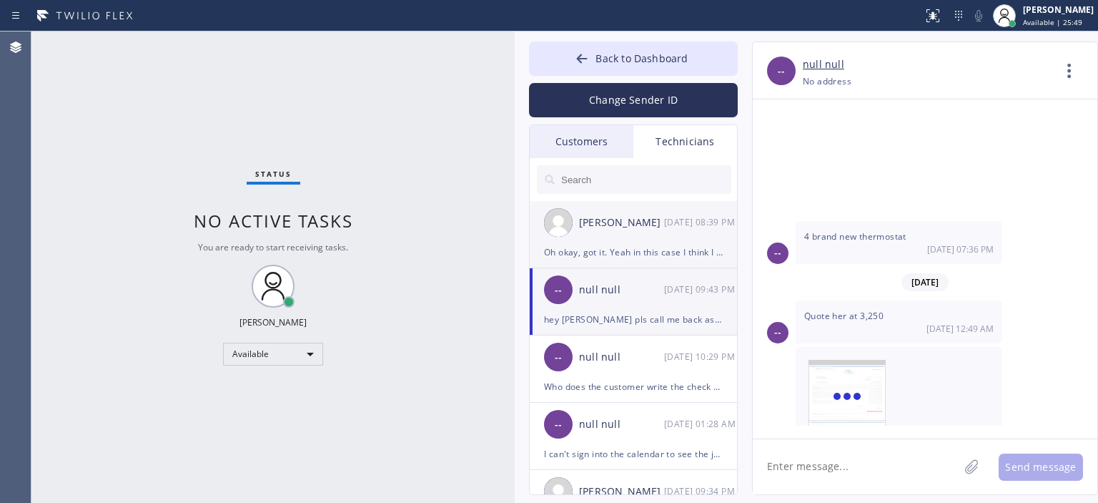
click at [621, 247] on div "Oh okay, got it. Yeah in this case I think I better don't bother her. Let's see…" at bounding box center [633, 252] width 179 height 16
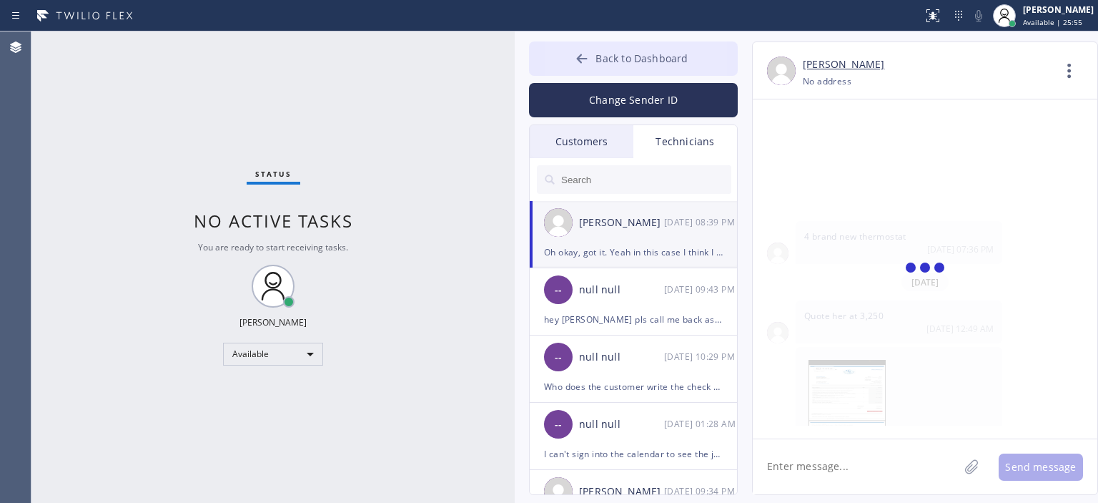
click at [590, 48] on button "Back to Dashboard" at bounding box center [633, 58] width 209 height 34
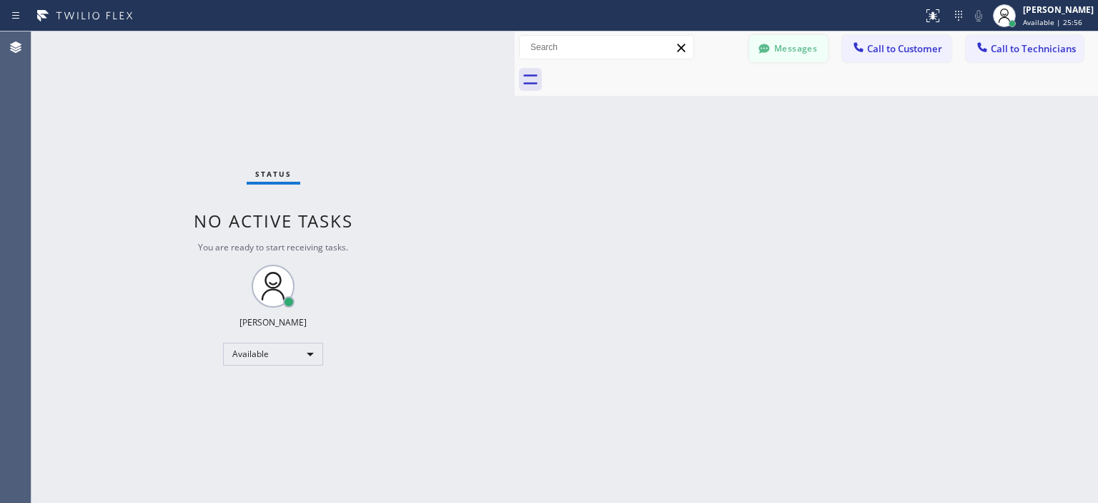
click at [801, 45] on button "Messages" at bounding box center [788, 48] width 79 height 27
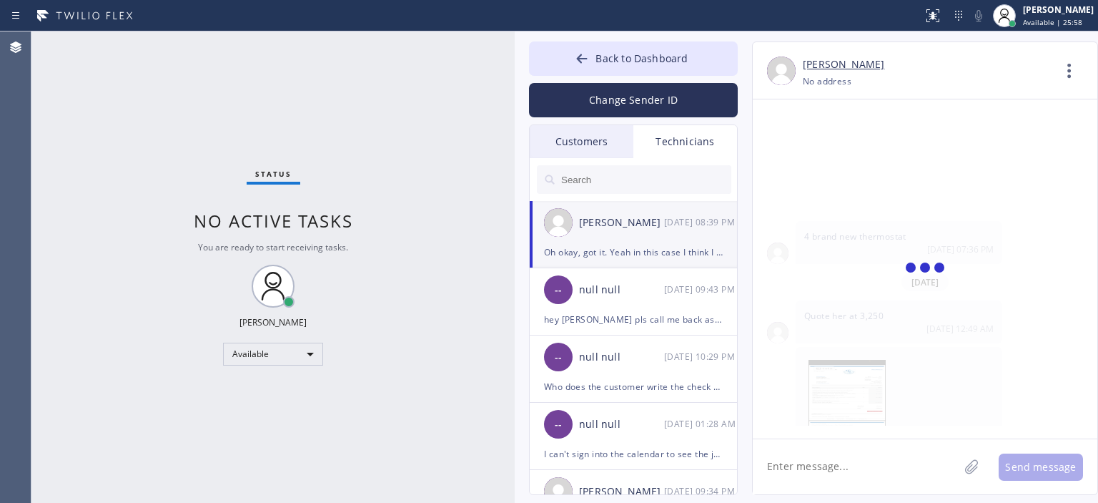
click at [598, 137] on div "Customers" at bounding box center [582, 141] width 104 height 33
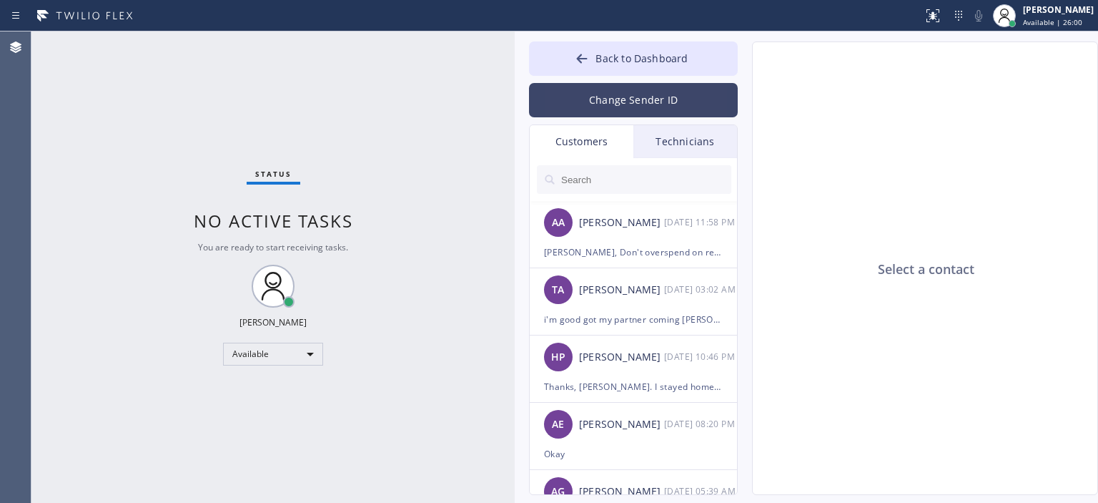
click at [639, 90] on button "Change Sender ID" at bounding box center [633, 100] width 209 height 34
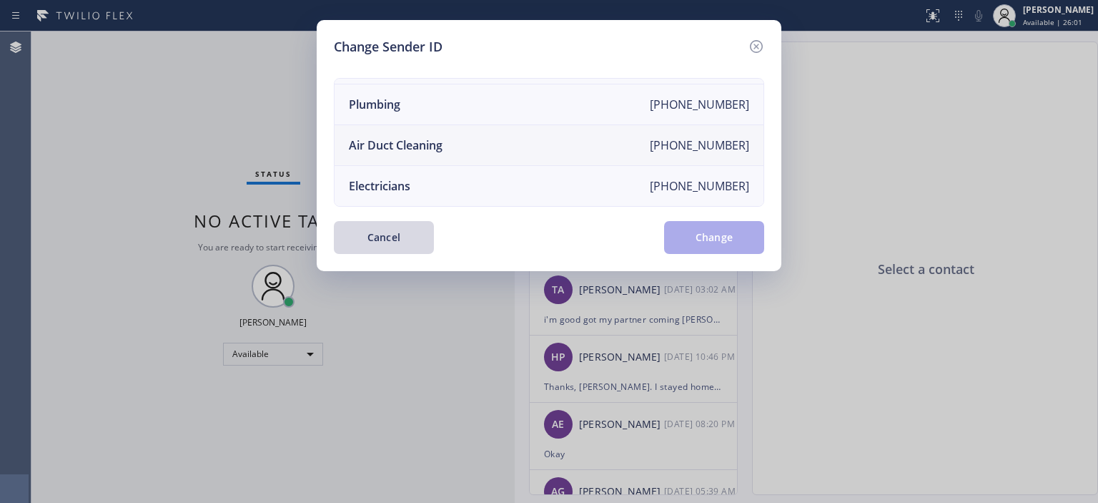
scroll to position [167, 0]
click at [498, 139] on li "Air Duct Cleaning [PHONE_NUMBER]" at bounding box center [549, 145] width 429 height 41
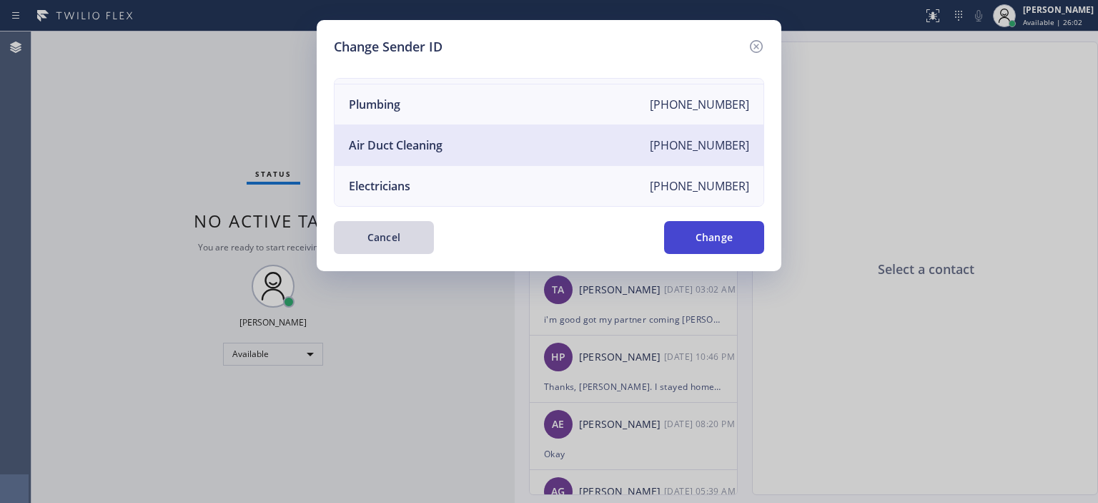
click at [730, 234] on button "Change" at bounding box center [714, 237] width 100 height 33
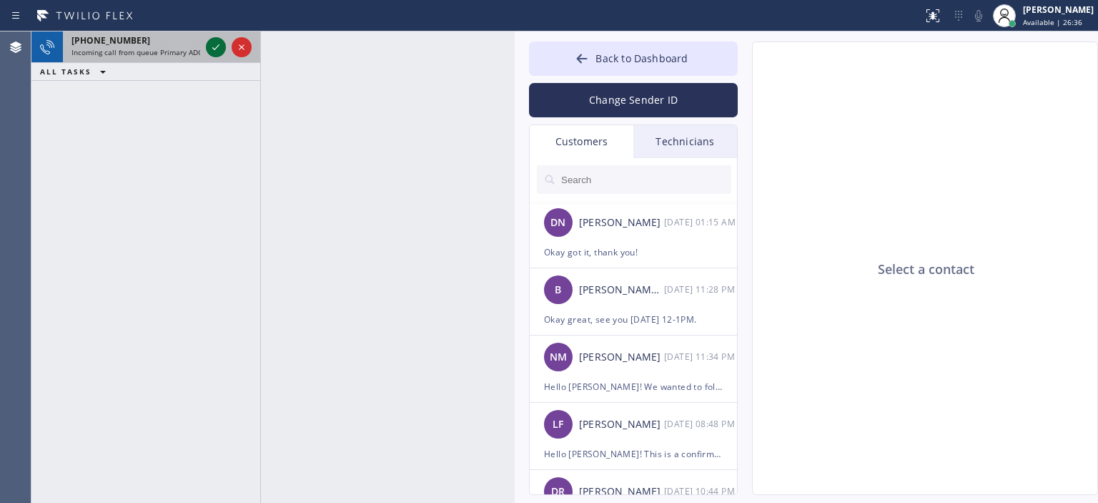
click at [219, 46] on icon at bounding box center [215, 47] width 17 height 17
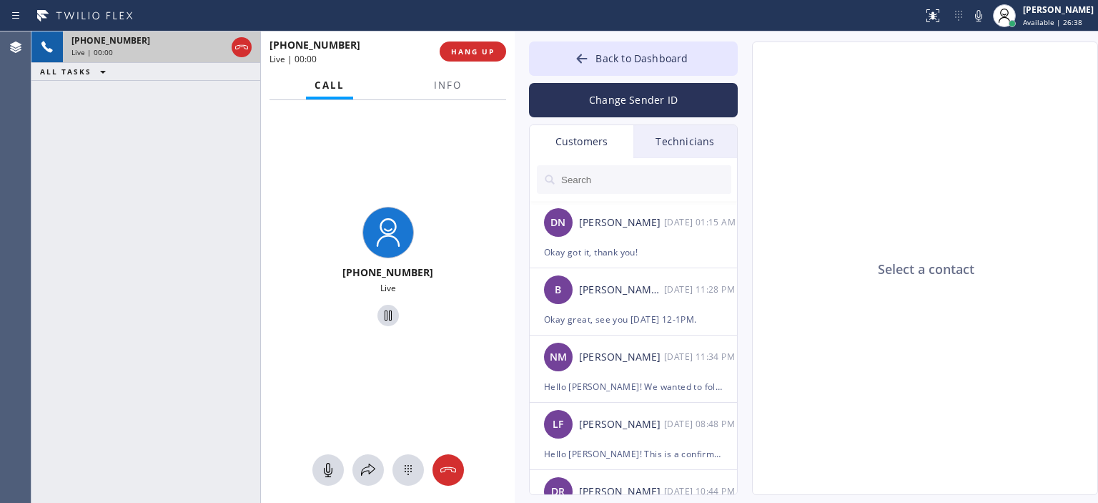
type input "[PHONE_NUMBER]"
click at [450, 471] on icon at bounding box center [448, 469] width 17 height 17
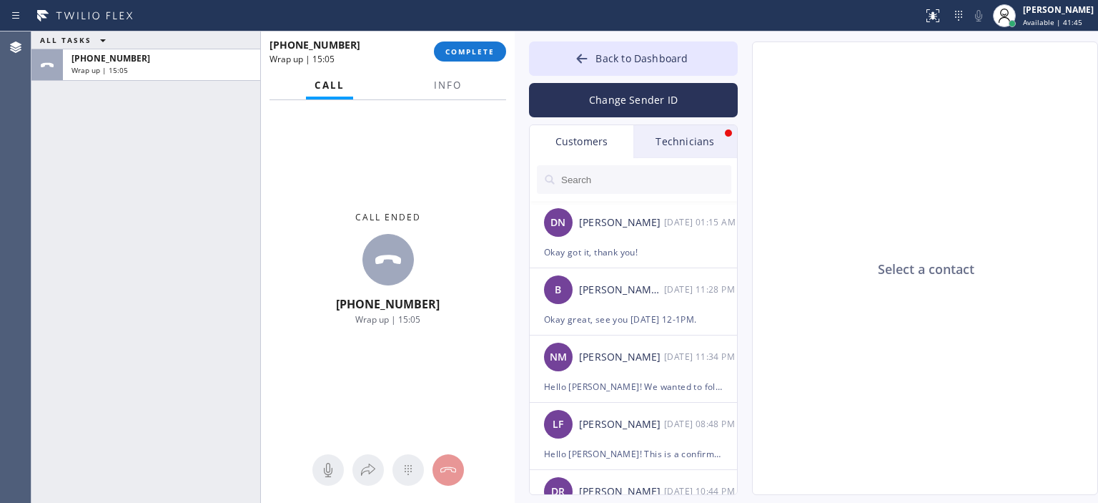
click at [50, 141] on div "ALL TASKS ALL TASKS ACTIVE TASKS TASKS IN WRAP UP [PHONE_NUMBER] Wrap up | 15:05" at bounding box center [145, 266] width 229 height 471
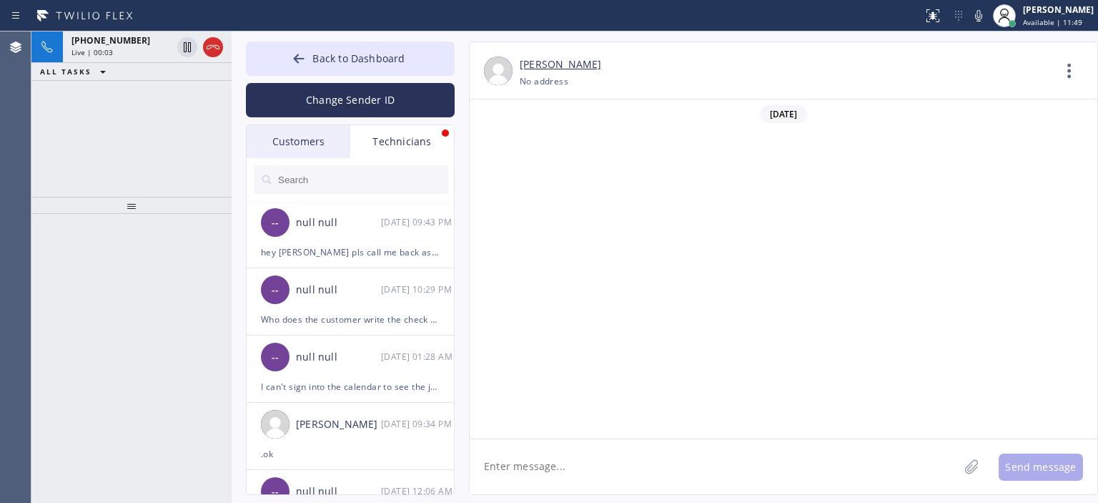
scroll to position [405, 0]
